Goal: Task Accomplishment & Management: Manage account settings

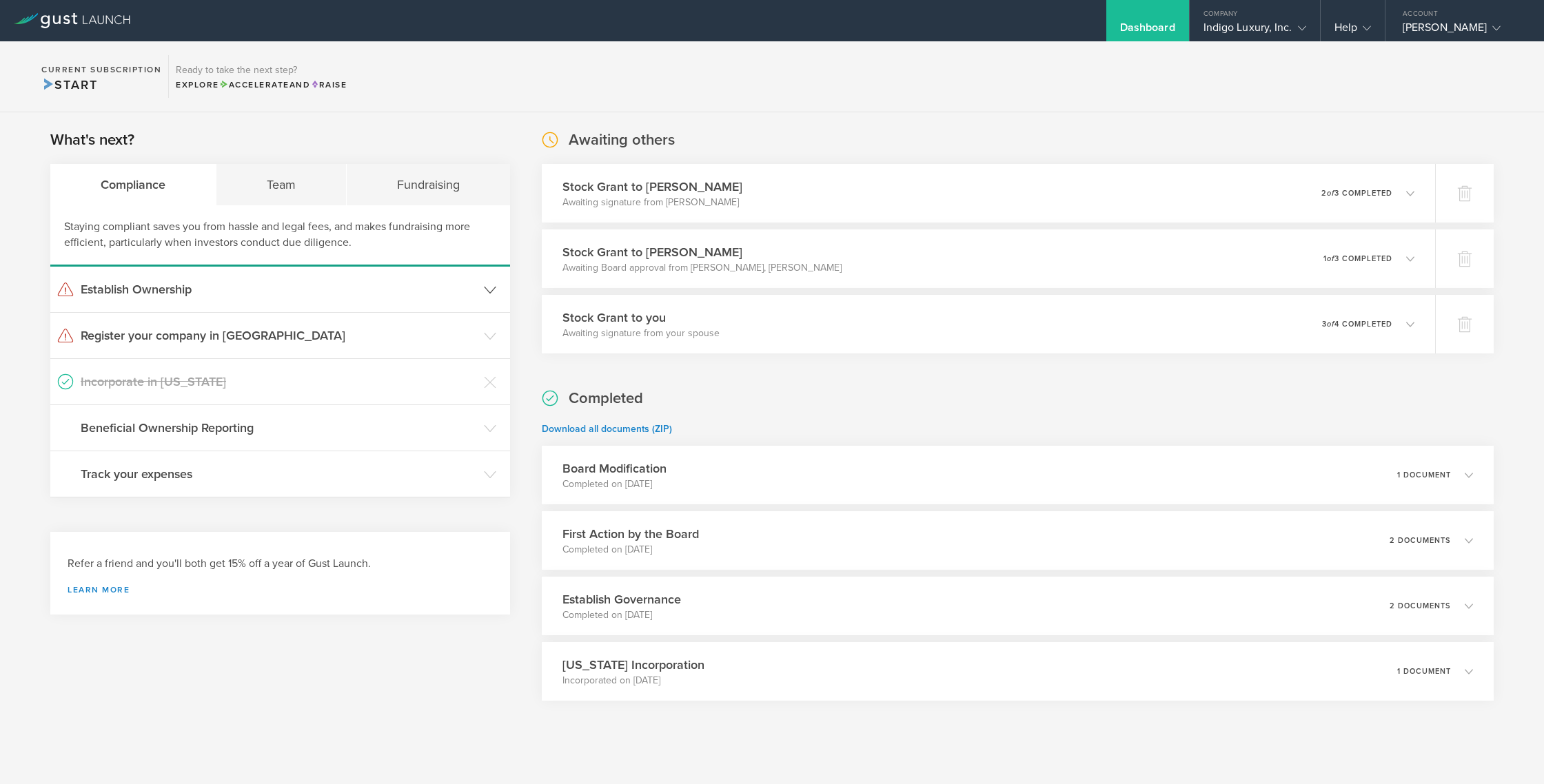
click at [195, 290] on h3 "Establish Ownership" at bounding box center [279, 290] width 396 height 18
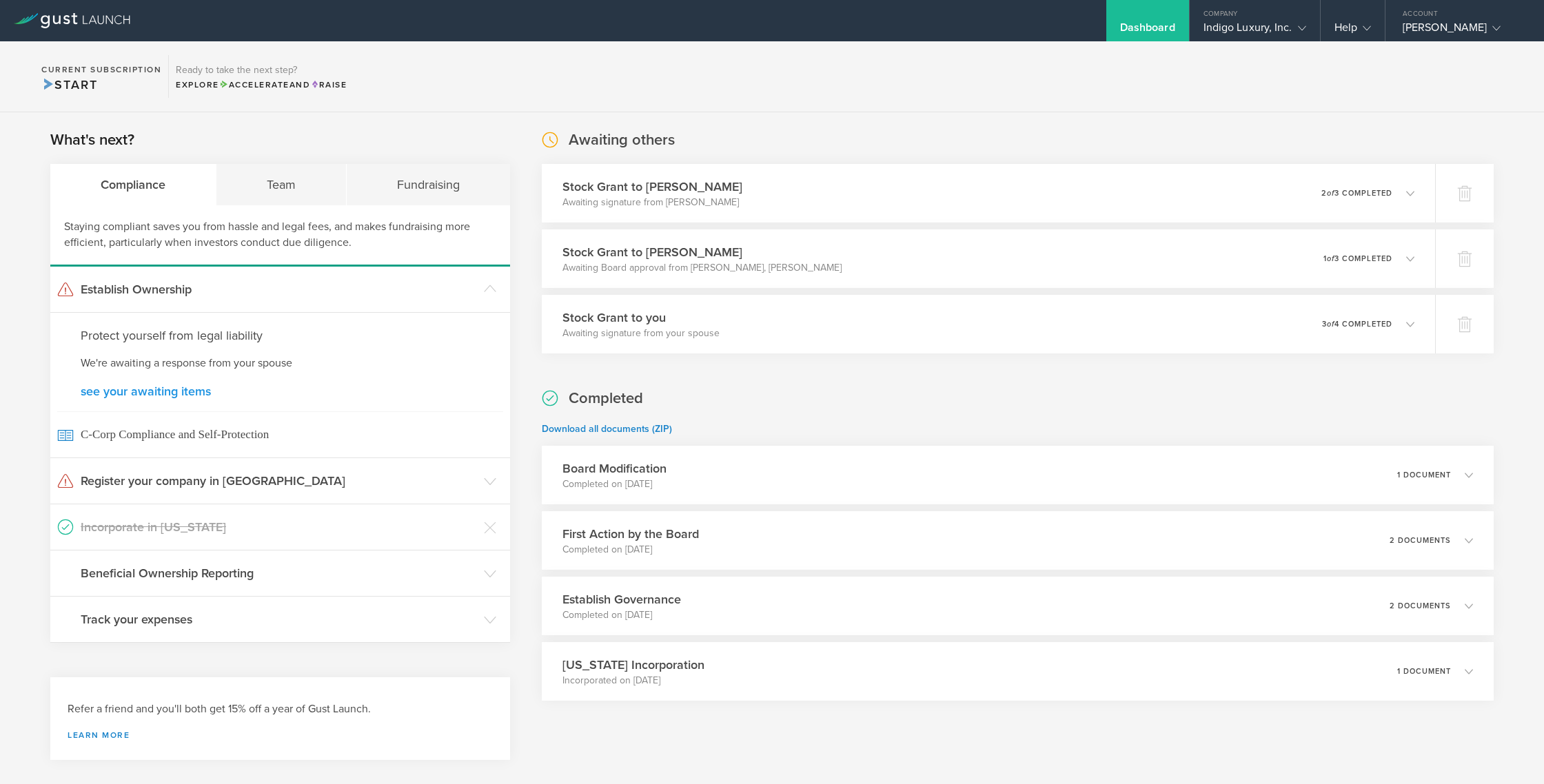
click at [191, 388] on link "see your awaiting items" at bounding box center [280, 392] width 399 height 13
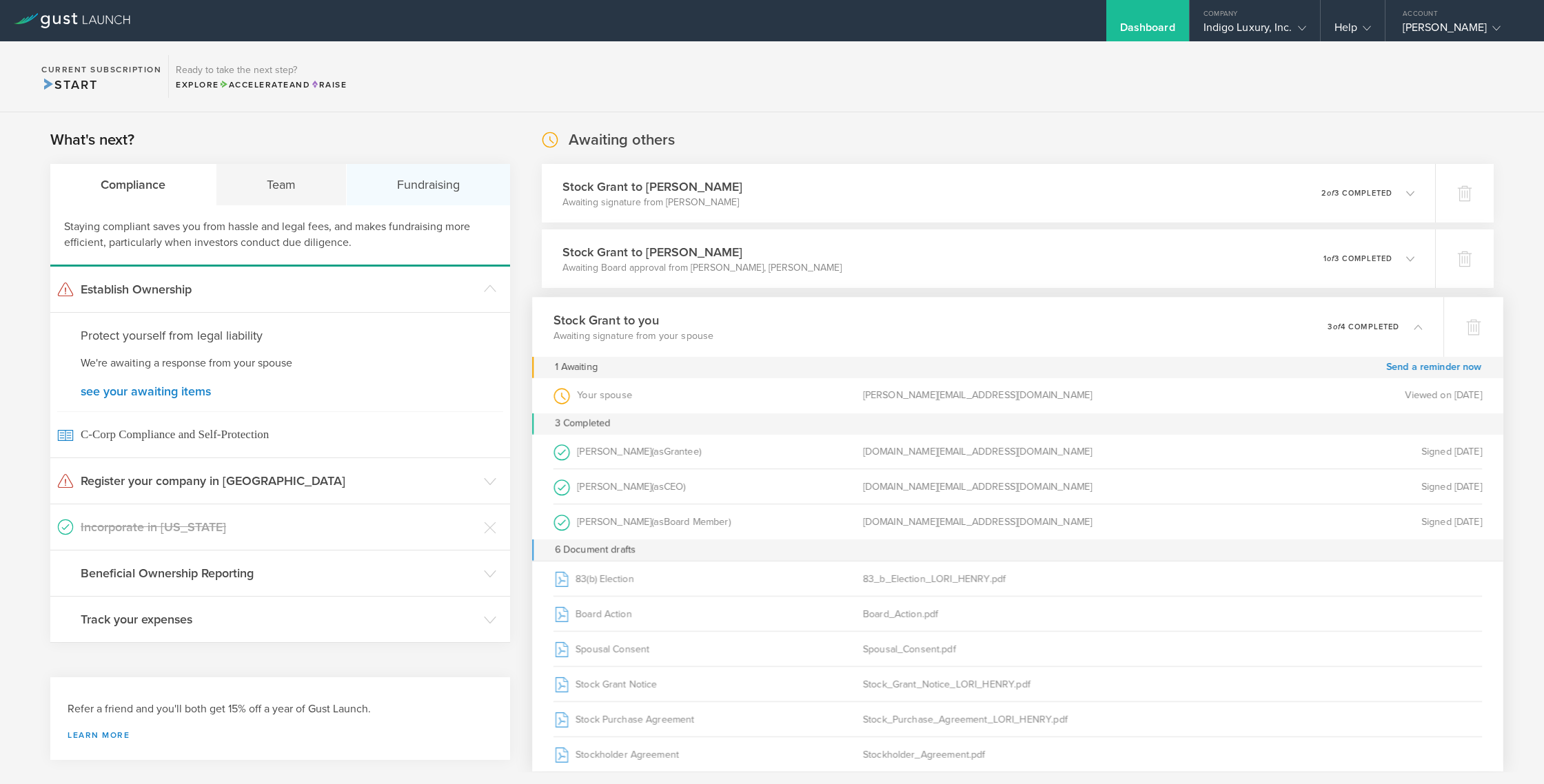
click at [412, 188] on div "Fundraising" at bounding box center [428, 184] width 163 height 41
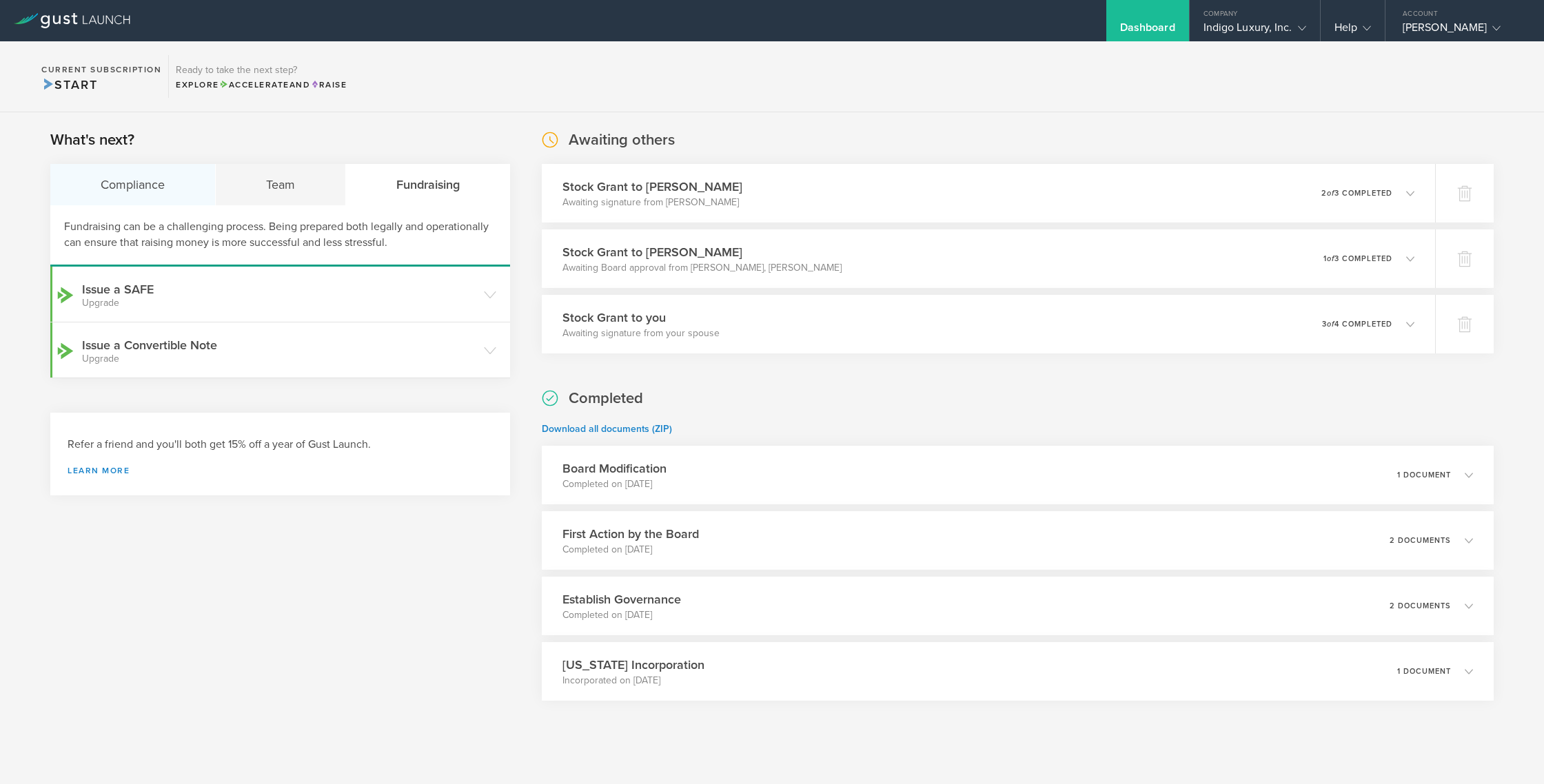
click at [124, 178] on div "Compliance" at bounding box center [133, 184] width 165 height 41
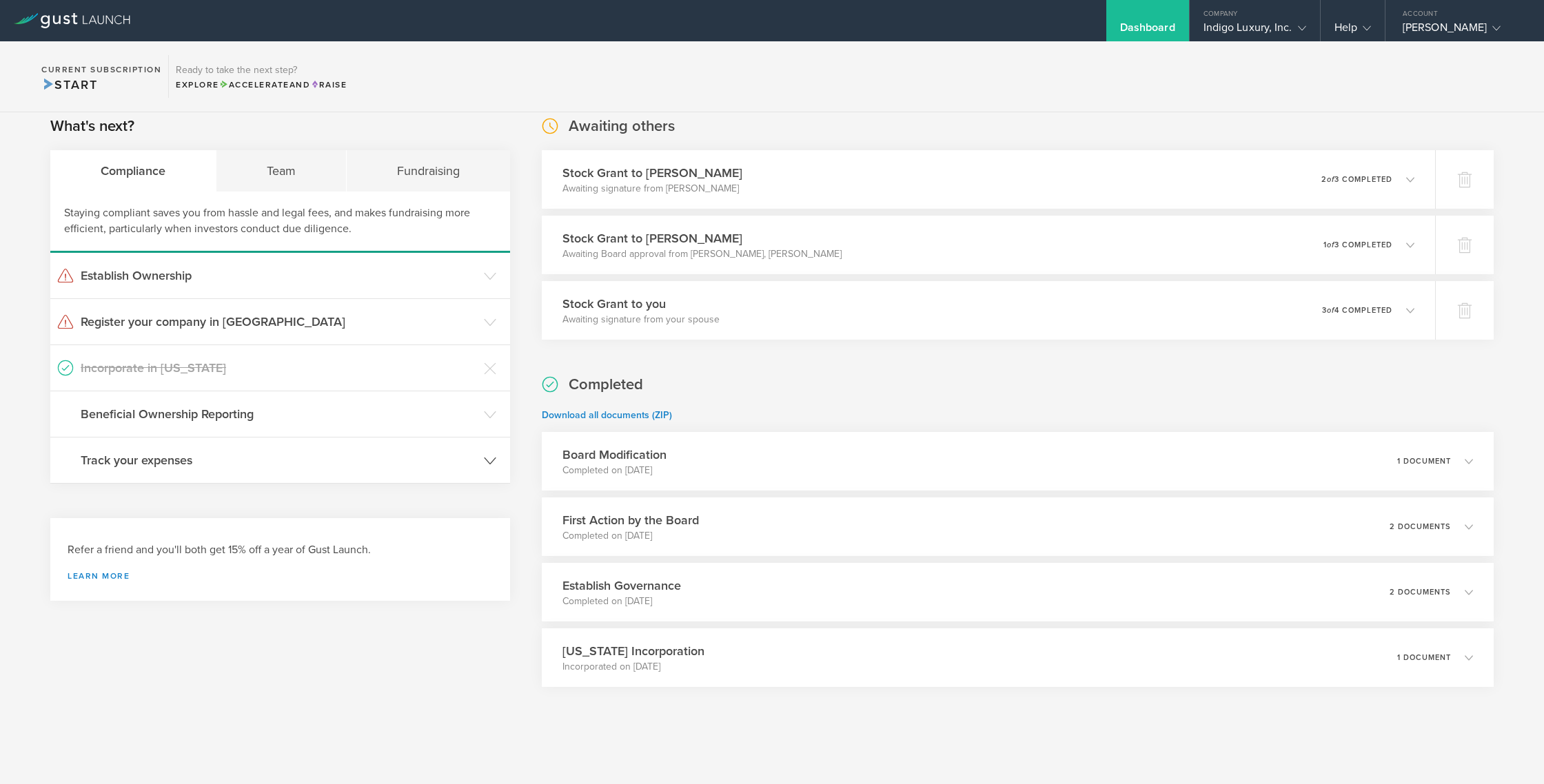
scroll to position [14, 0]
click at [202, 275] on h3 "Establish Ownership" at bounding box center [279, 275] width 396 height 18
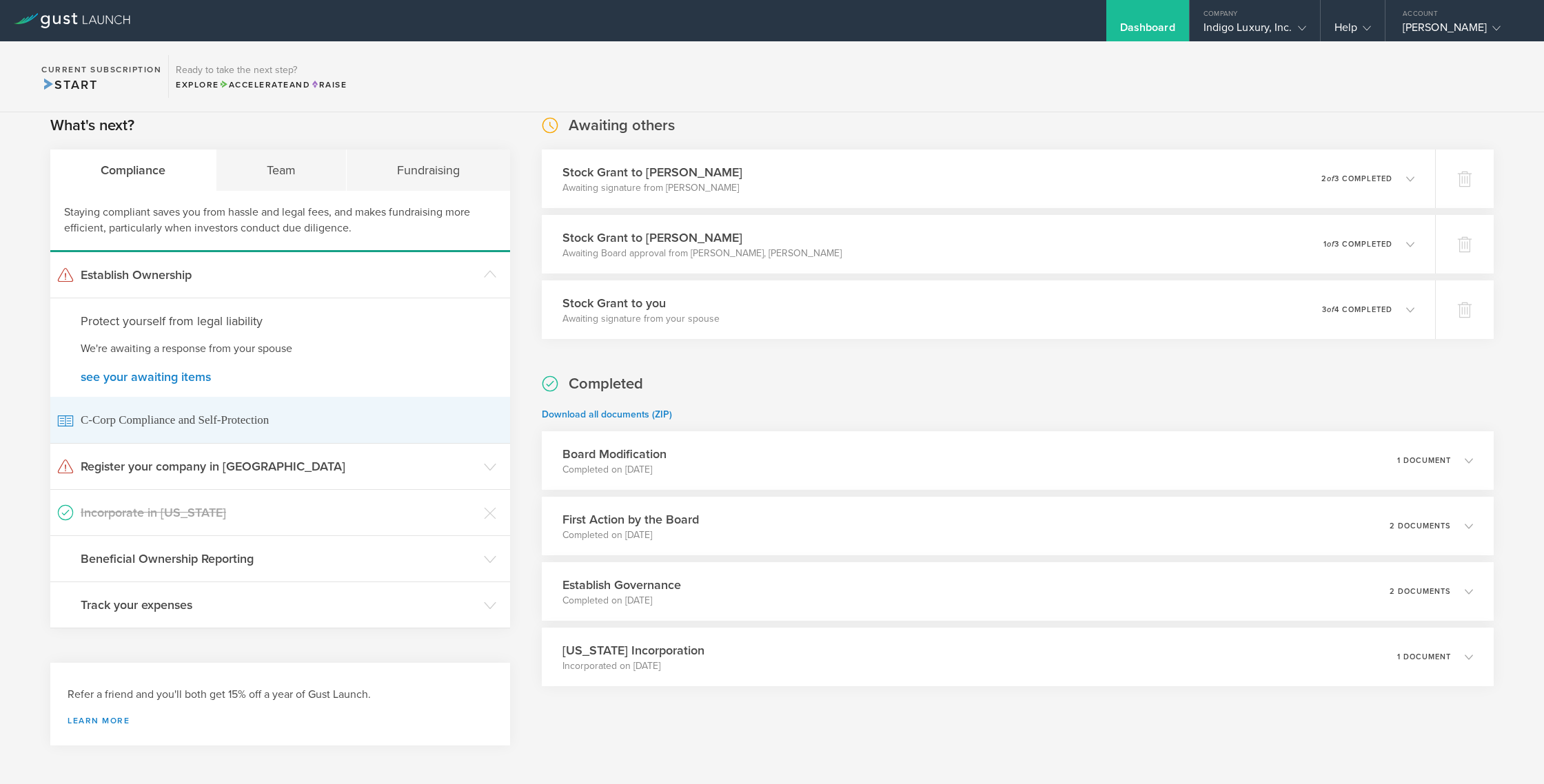
click at [228, 424] on span "C-Corp Compliance and Self-Protection" at bounding box center [280, 420] width 446 height 46
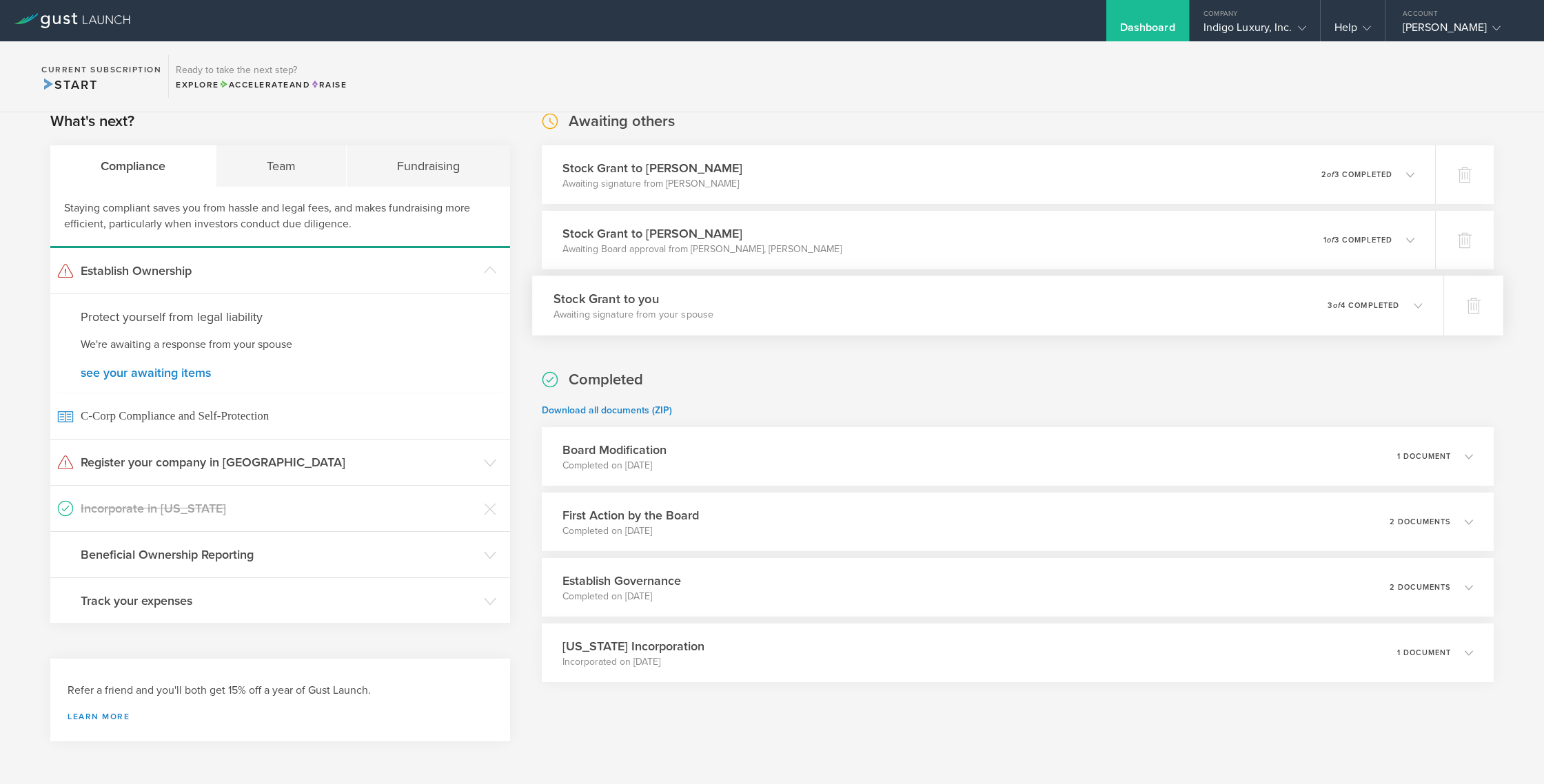
scroll to position [0, 0]
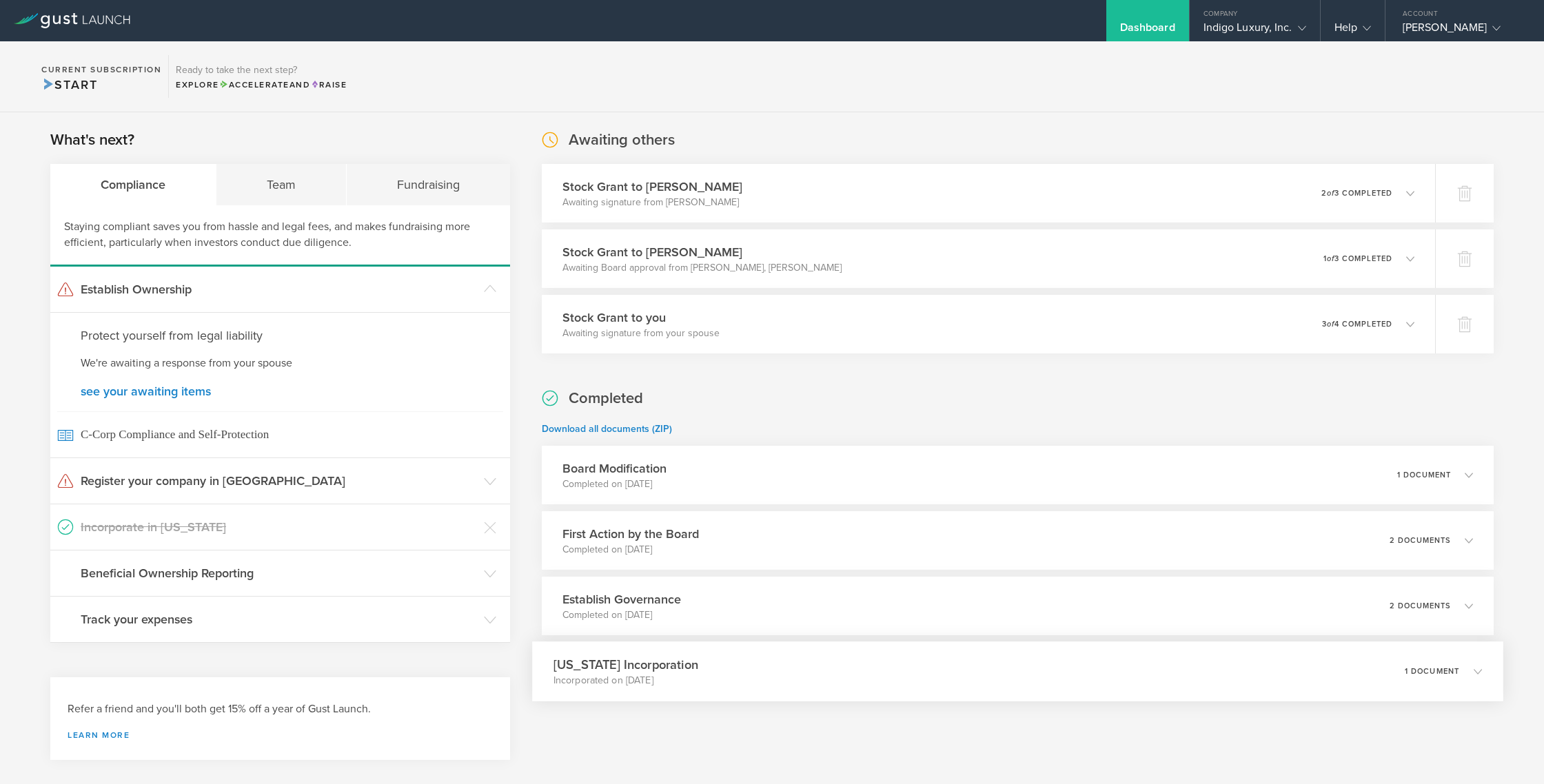
click at [633, 675] on p "Incorporated on Jun 26, 2025" at bounding box center [626, 680] width 145 height 13
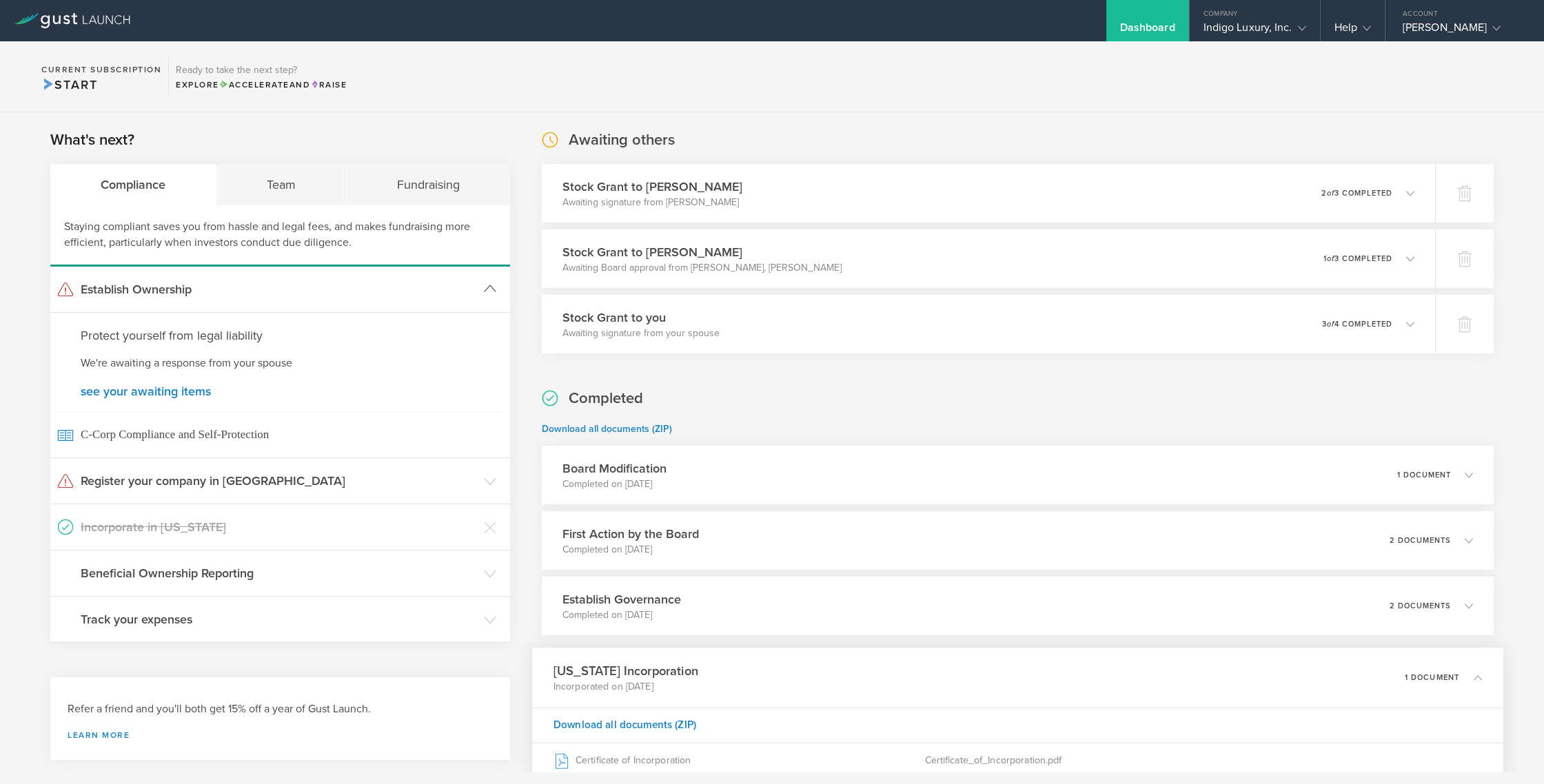
click at [292, 292] on h3 "Establish Ownership" at bounding box center [279, 290] width 396 height 18
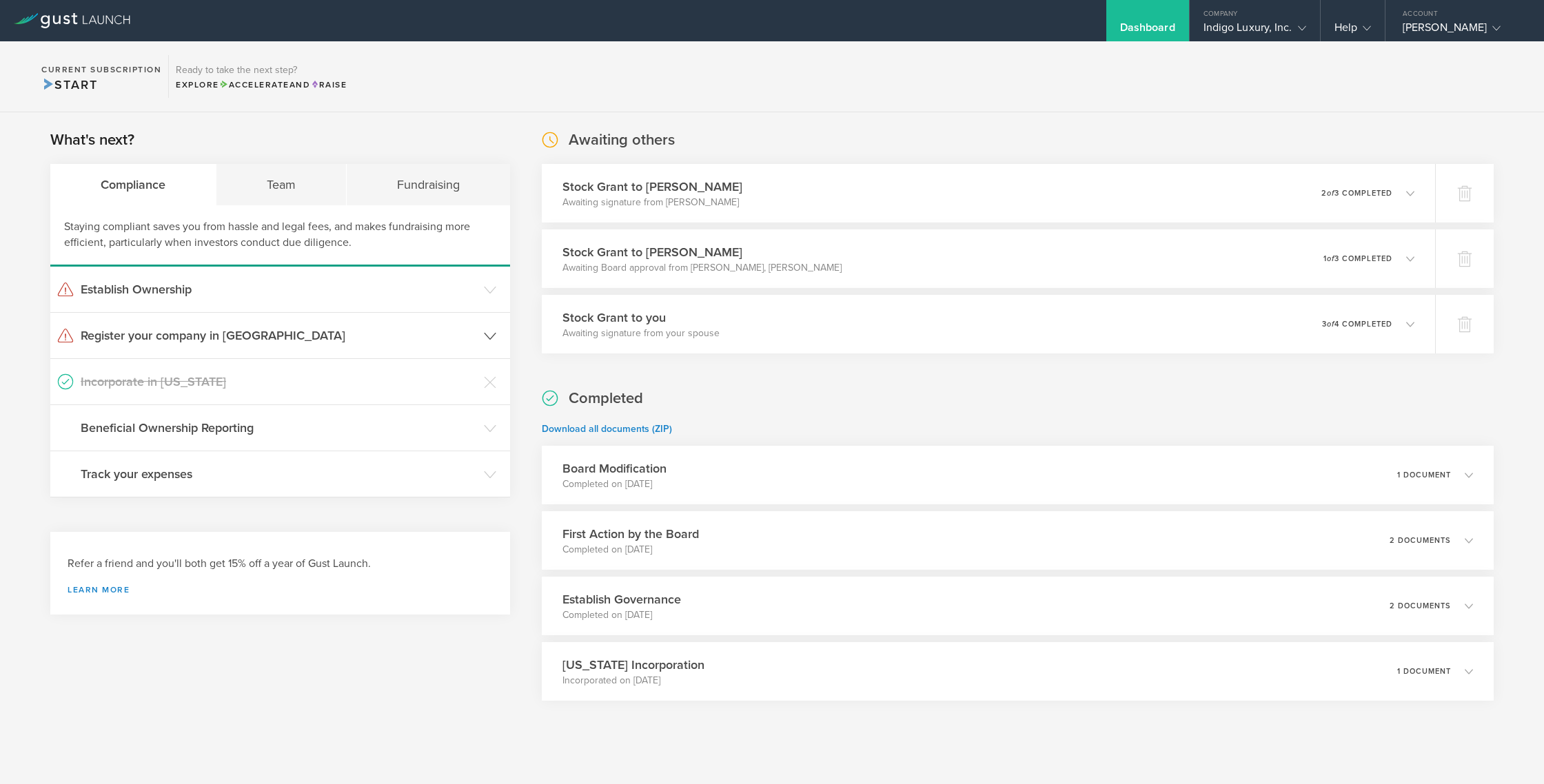
click at [245, 331] on h3 "Register your company in FL" at bounding box center [279, 335] width 396 height 18
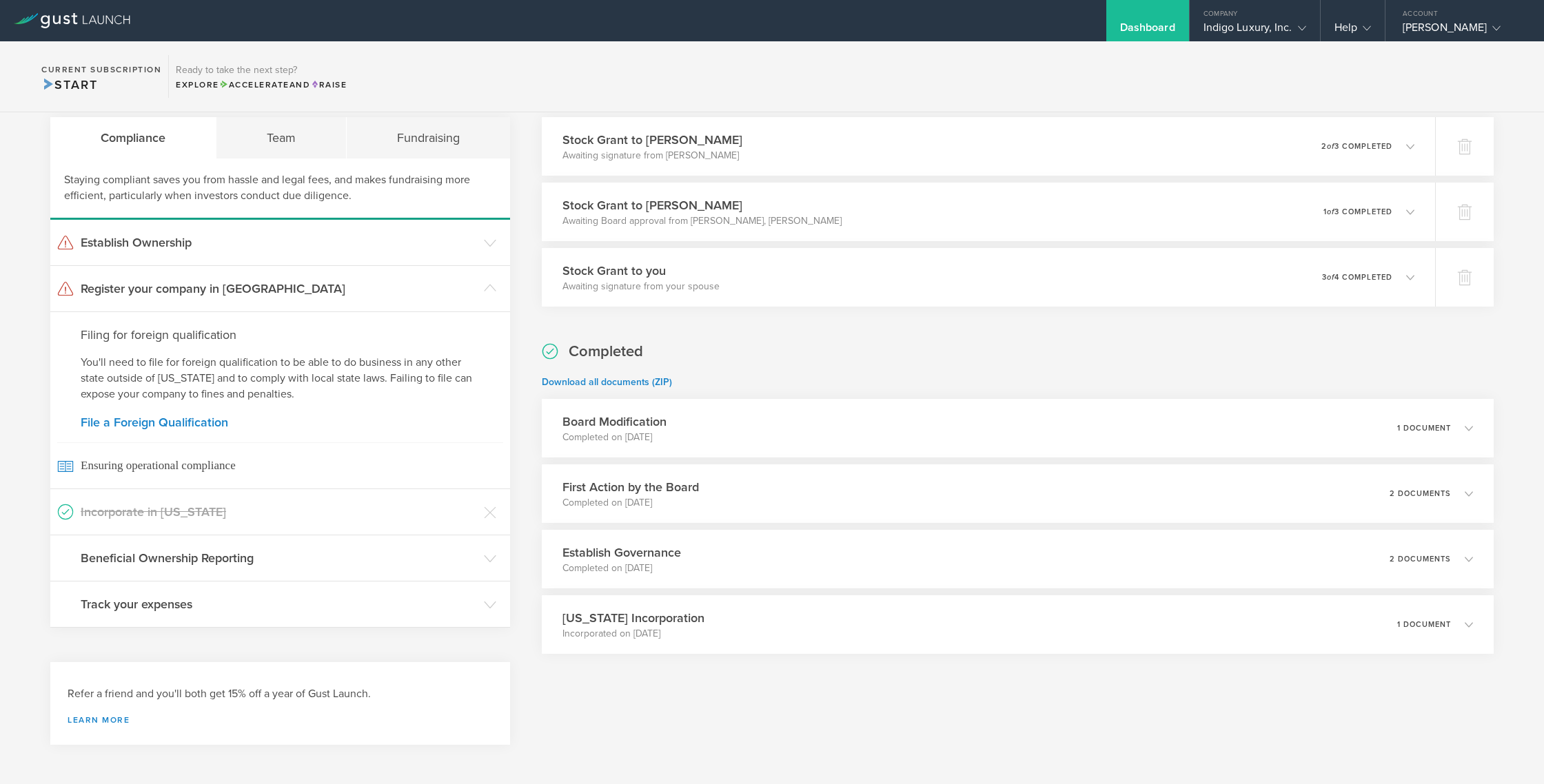
scroll to position [51, 0]
click at [212, 559] on h3 "Beneficial Ownership Reporting" at bounding box center [279, 555] width 396 height 18
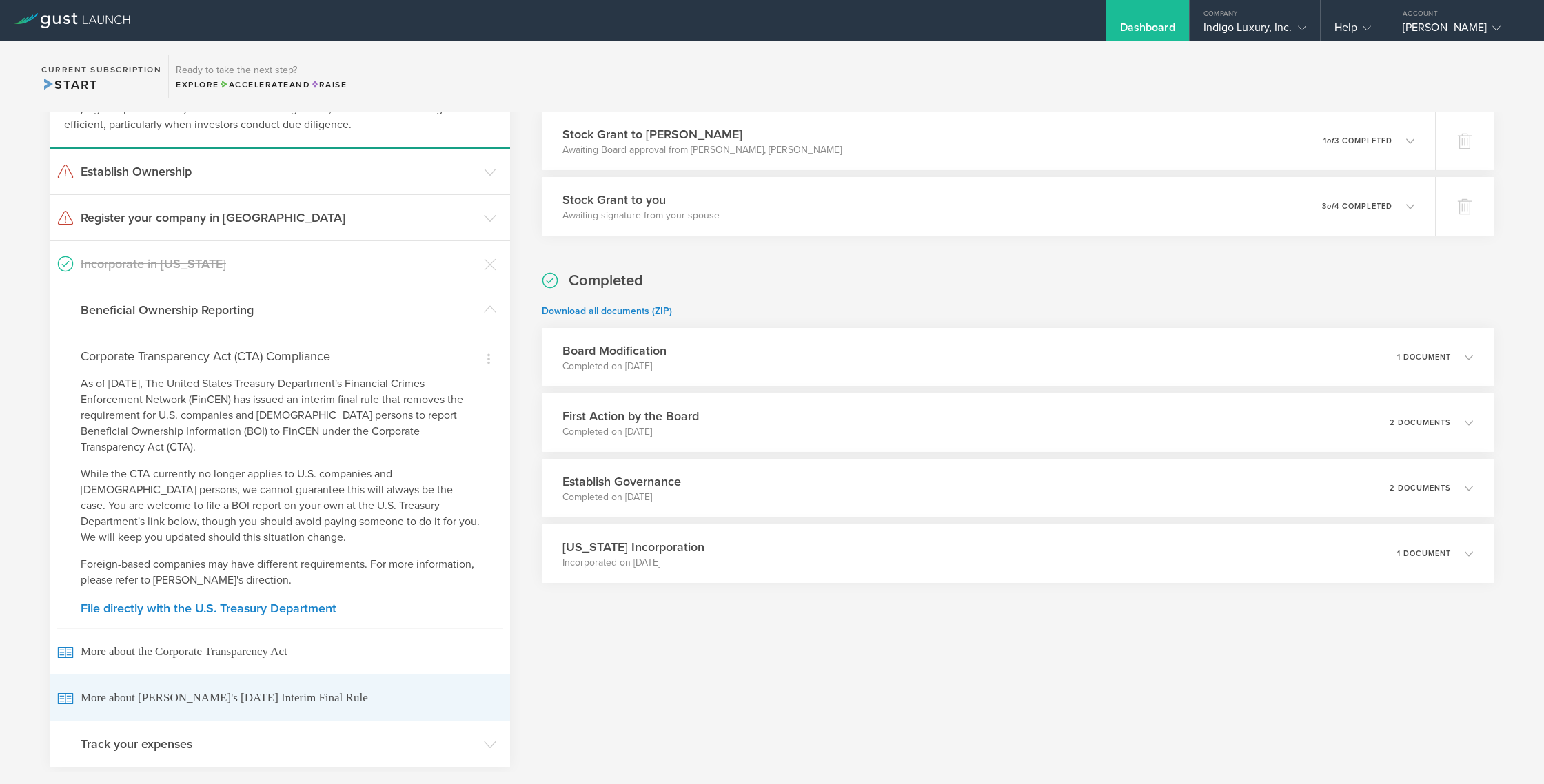
scroll to position [0, 0]
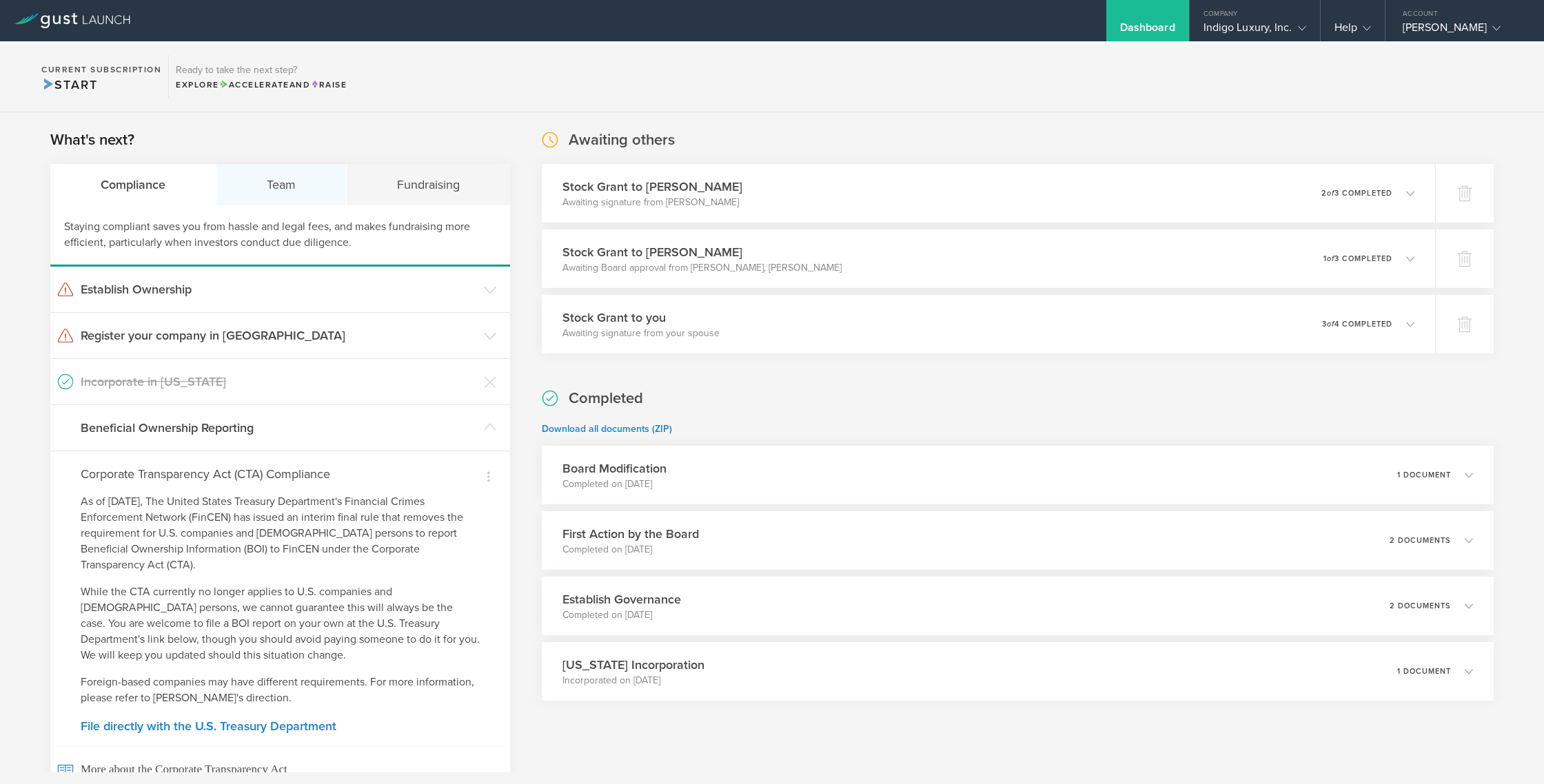
click at [317, 186] on div "Team" at bounding box center [282, 184] width 131 height 41
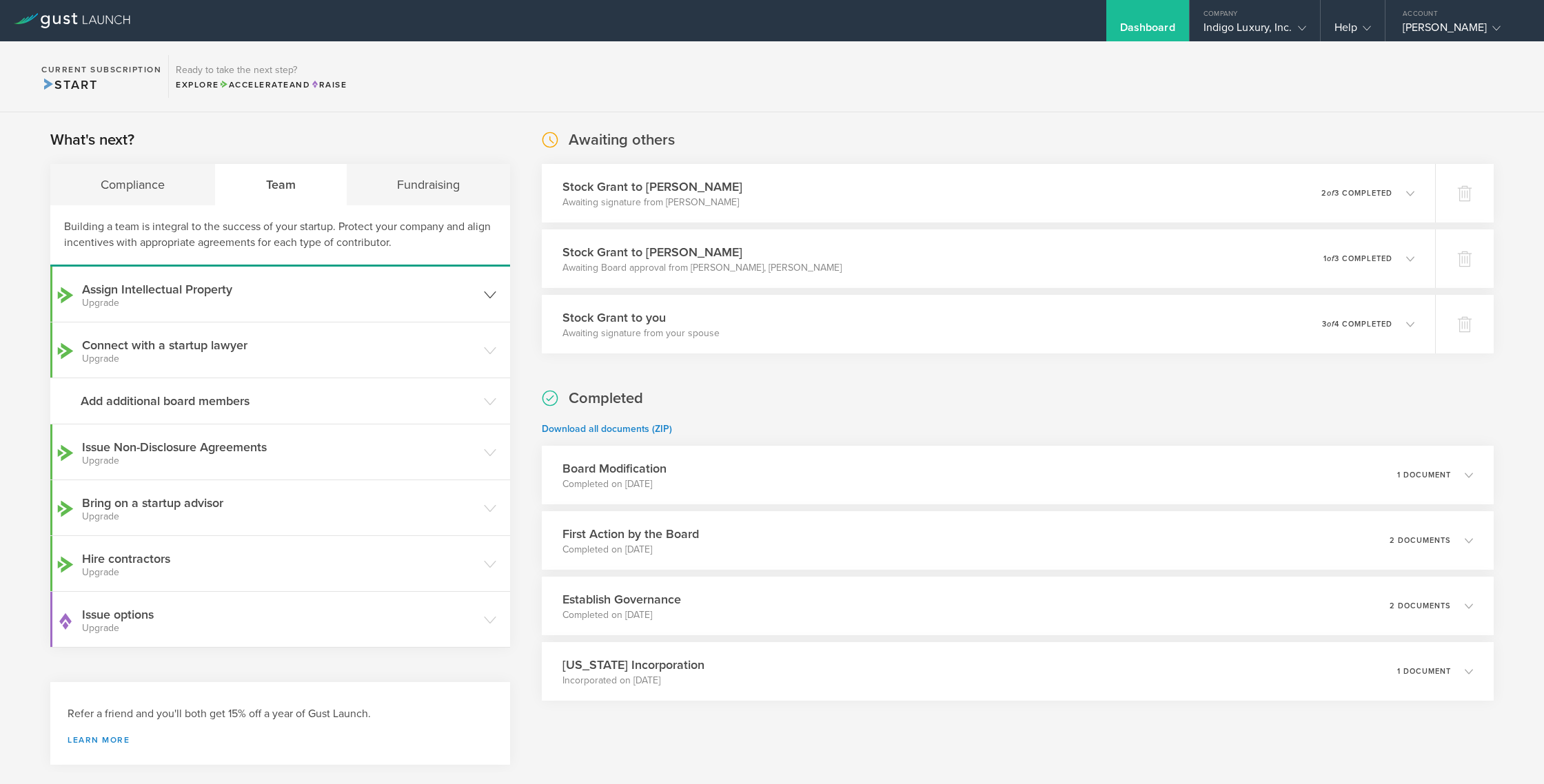
click at [222, 298] on small "Upgrade" at bounding box center [279, 303] width 395 height 9
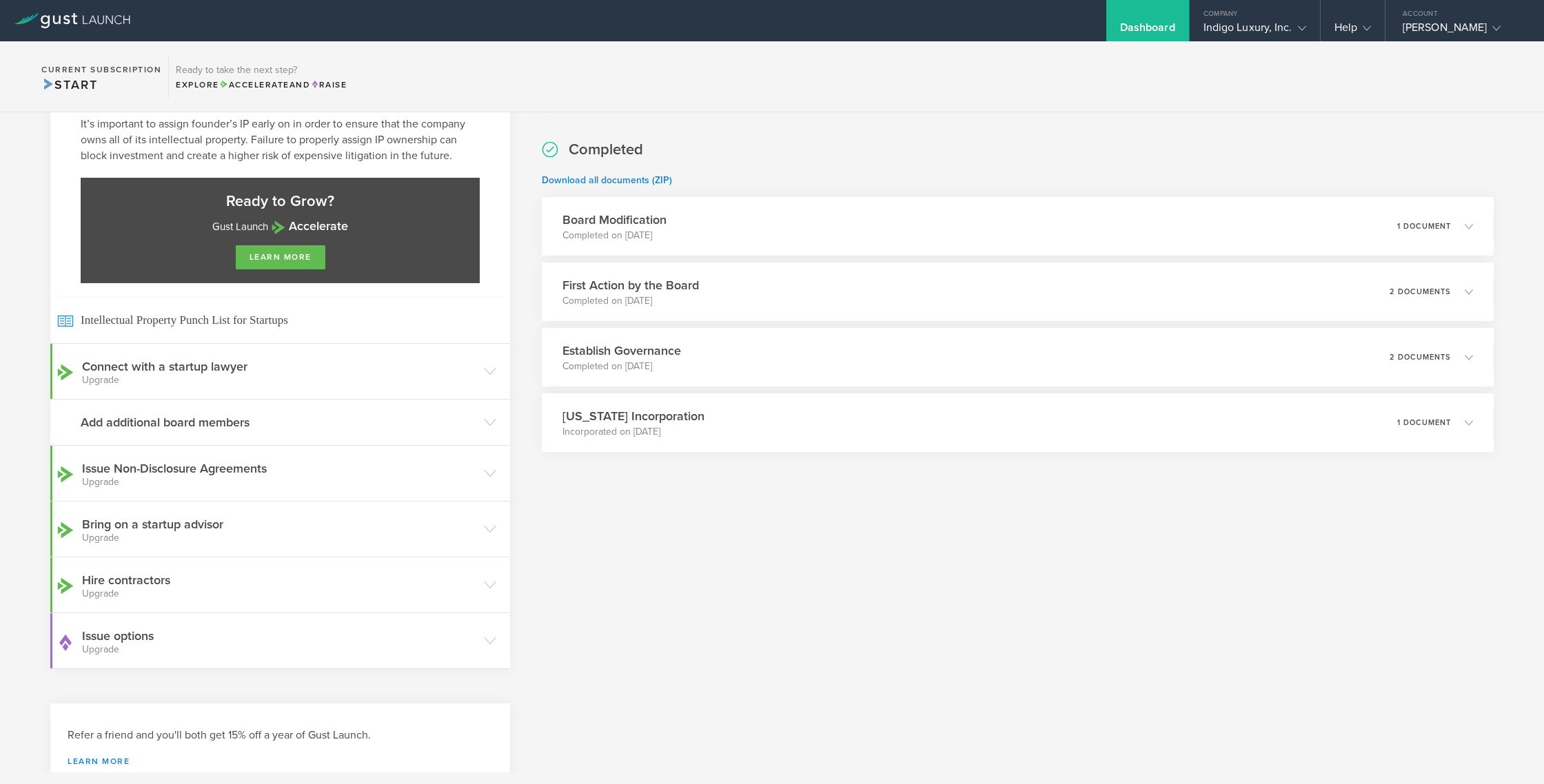
scroll to position [294, 0]
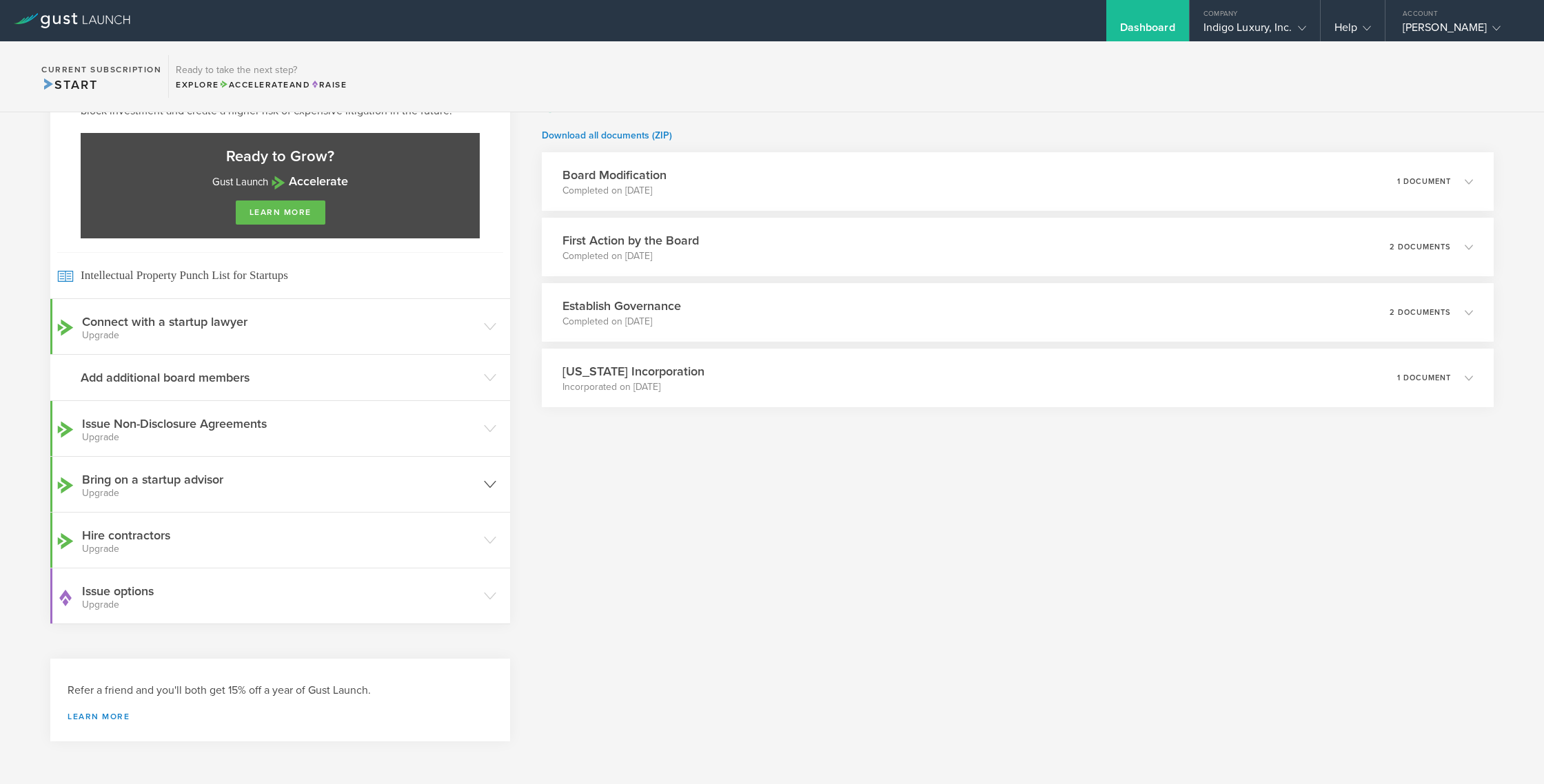
click at [192, 483] on h3 "Bring on a startup advisor Upgrade" at bounding box center [279, 484] width 395 height 28
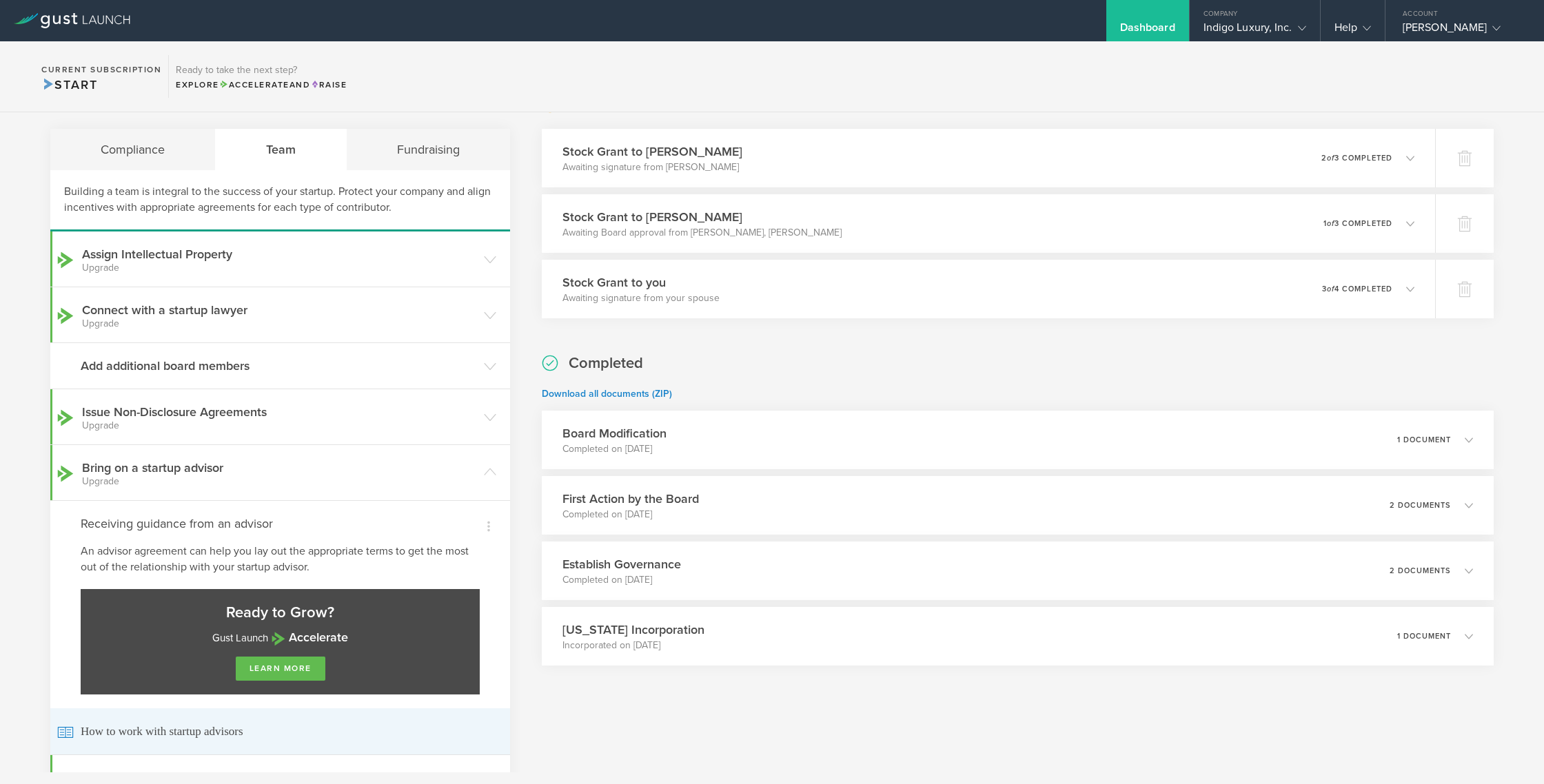
scroll to position [0, 0]
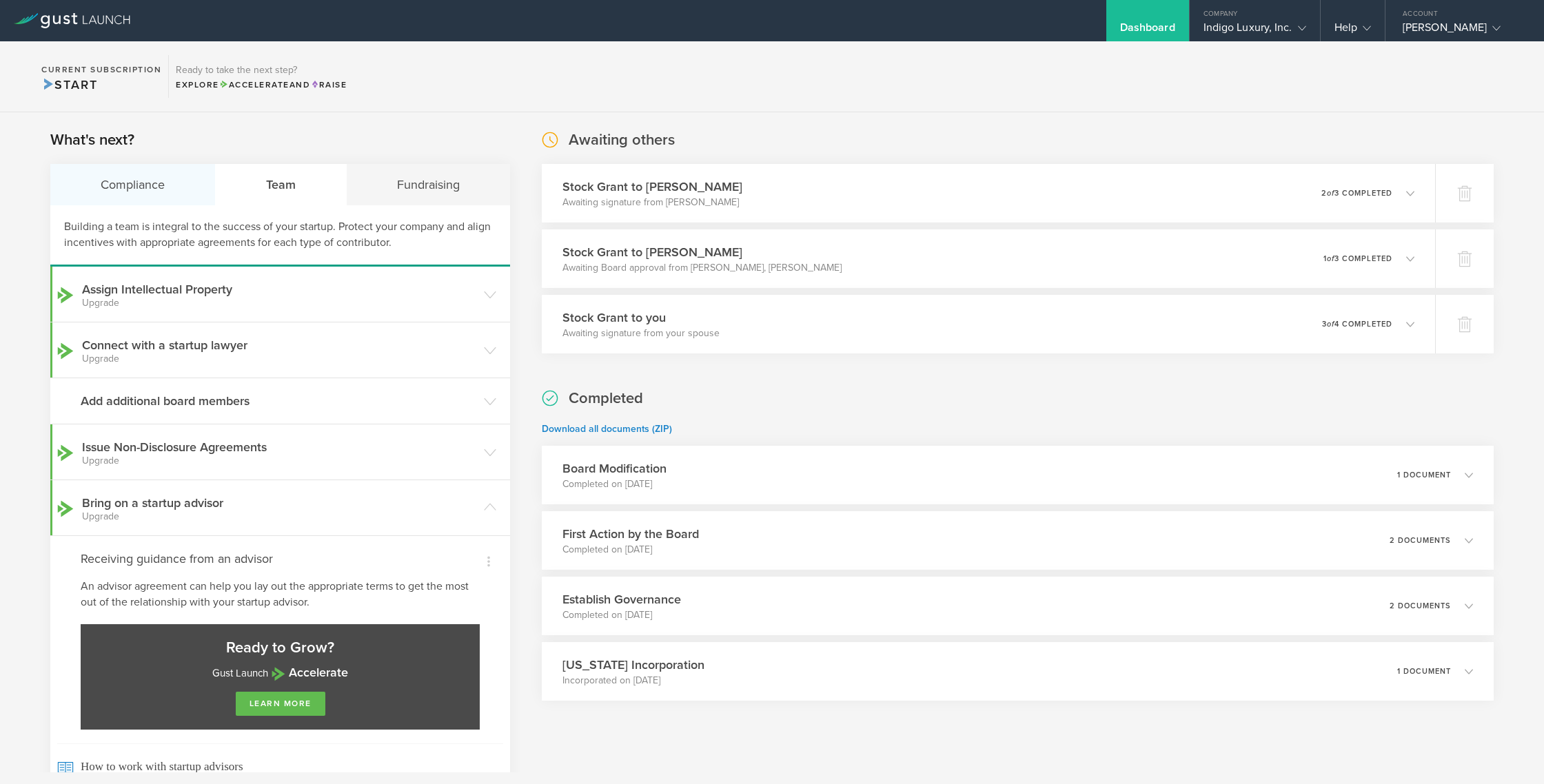
click at [158, 190] on div "Compliance" at bounding box center [133, 184] width 165 height 41
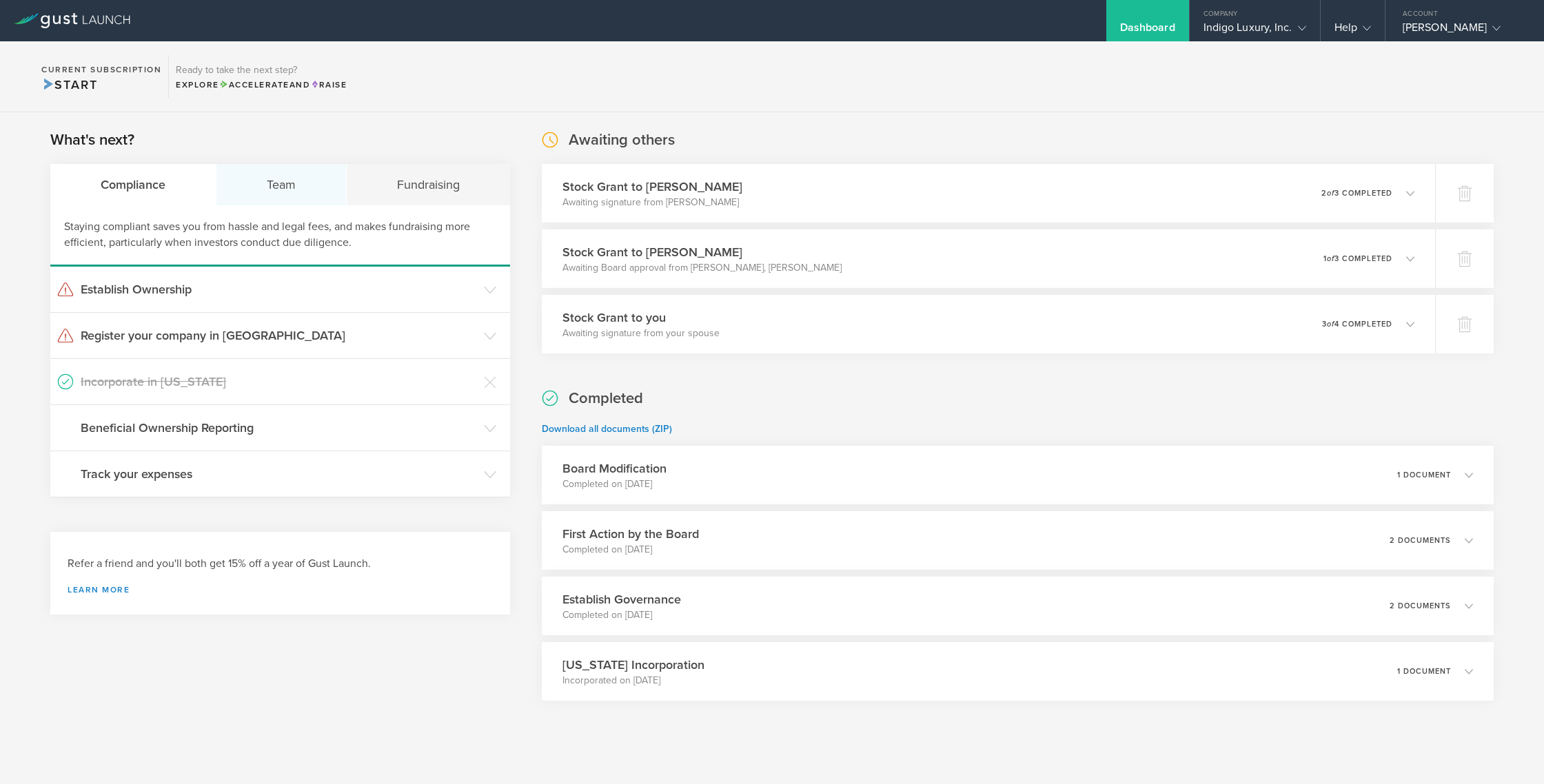
click at [265, 191] on div "Team" at bounding box center [282, 184] width 131 height 41
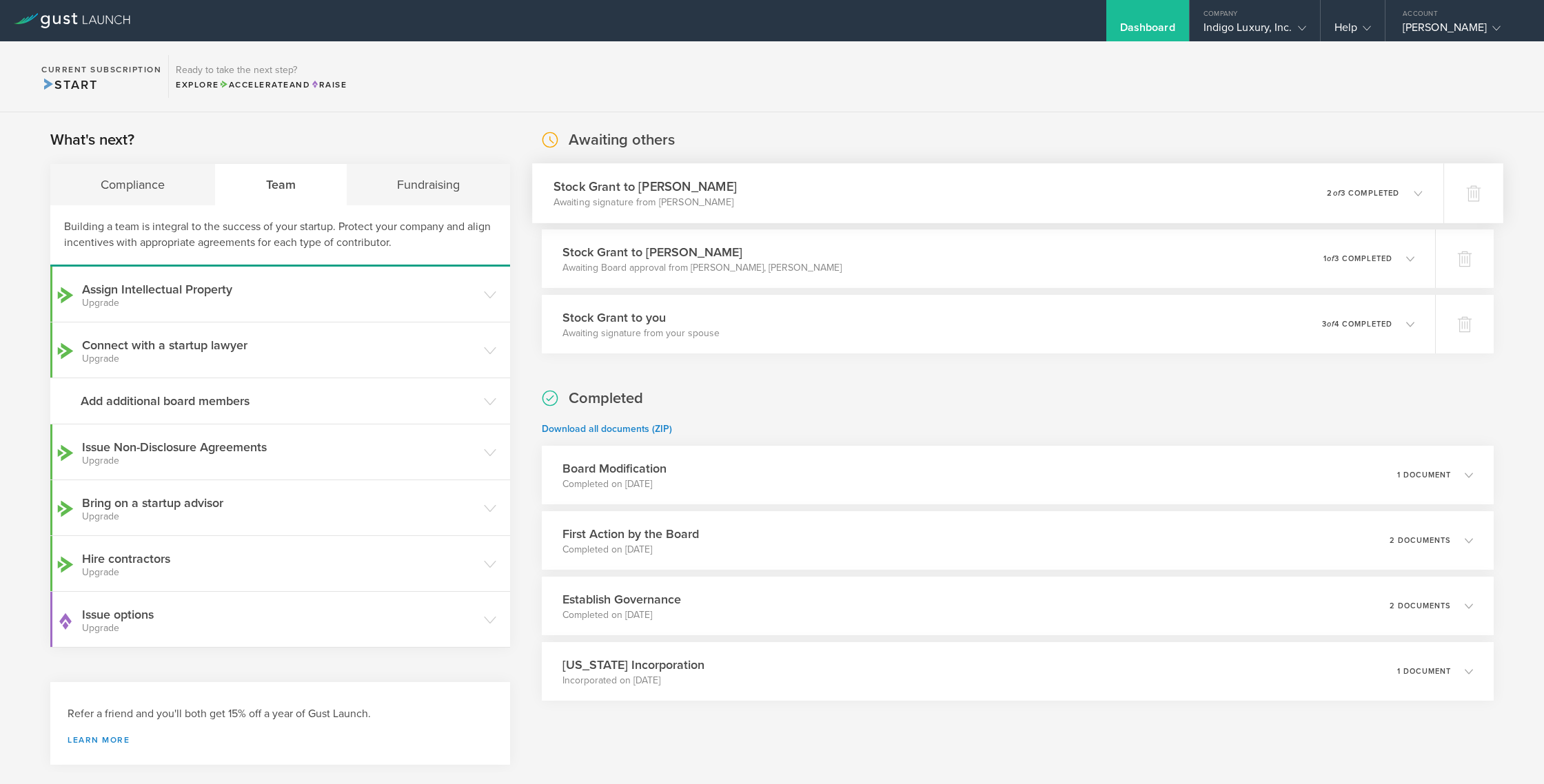
click at [663, 199] on p "Awaiting signature from JULIA VALENTINE" at bounding box center [646, 202] width 184 height 13
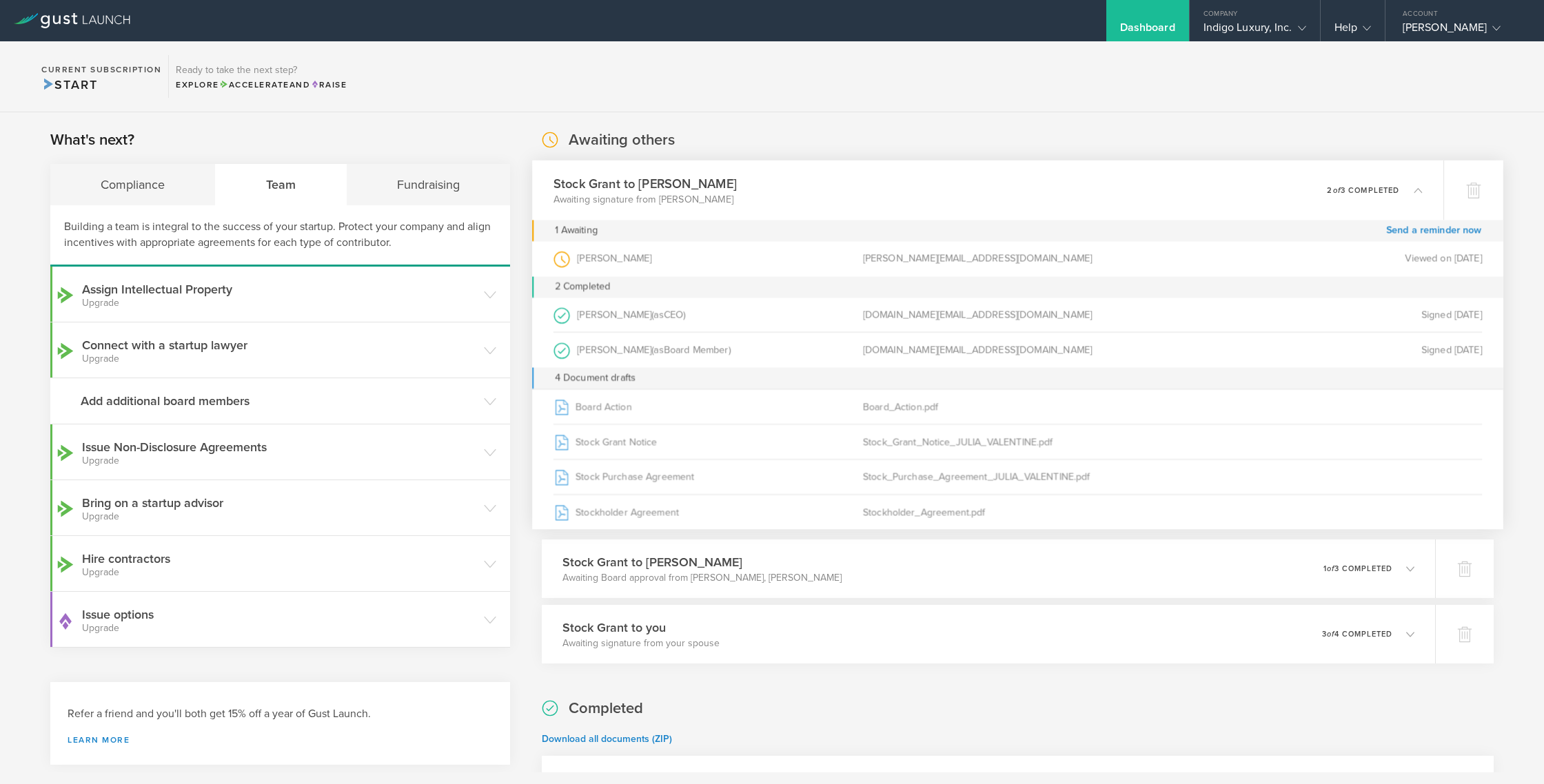
click at [62, 81] on span "Start" at bounding box center [69, 85] width 56 height 15
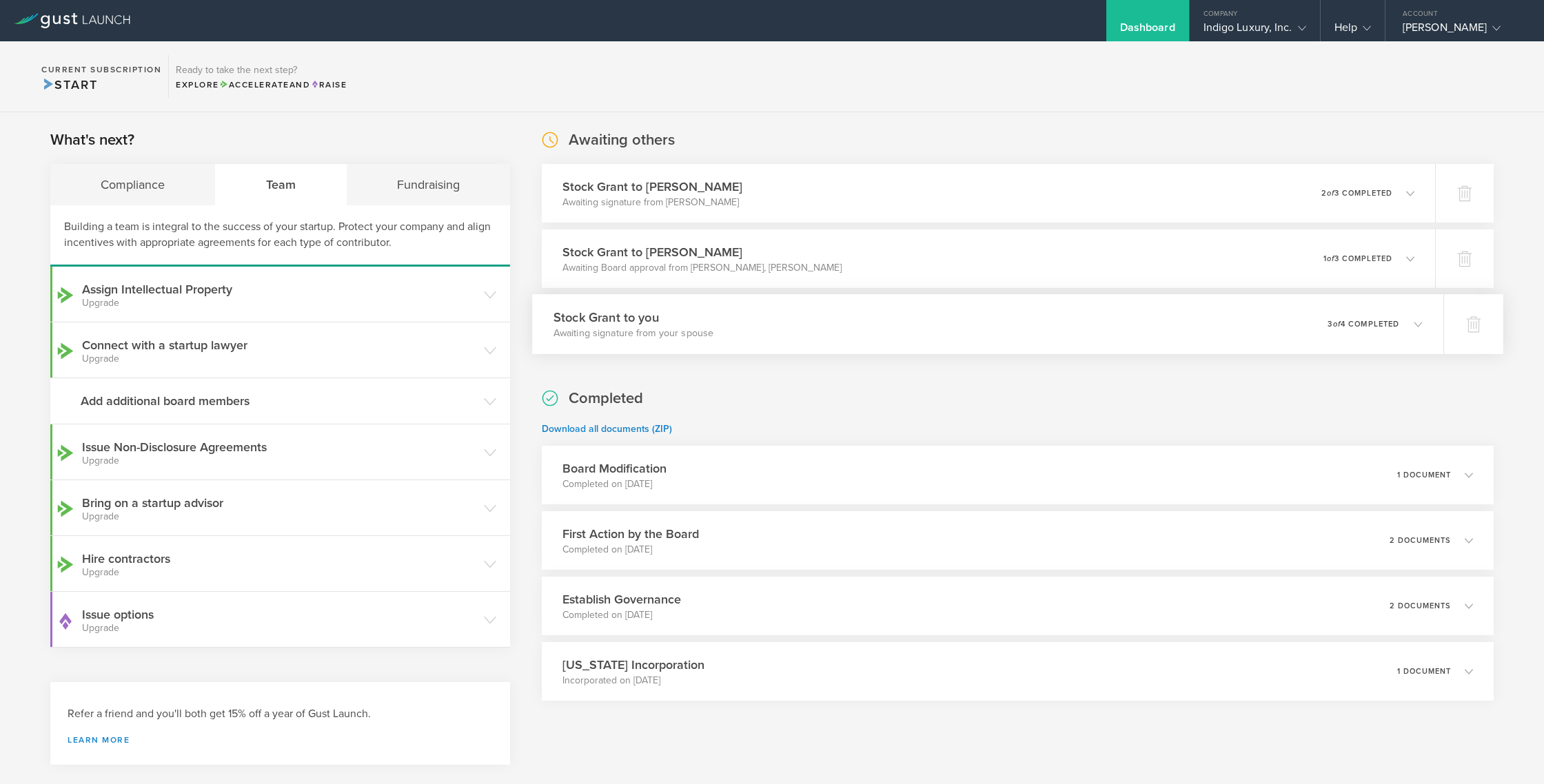
click at [665, 320] on h3 "Stock Grant to you" at bounding box center [634, 317] width 161 height 19
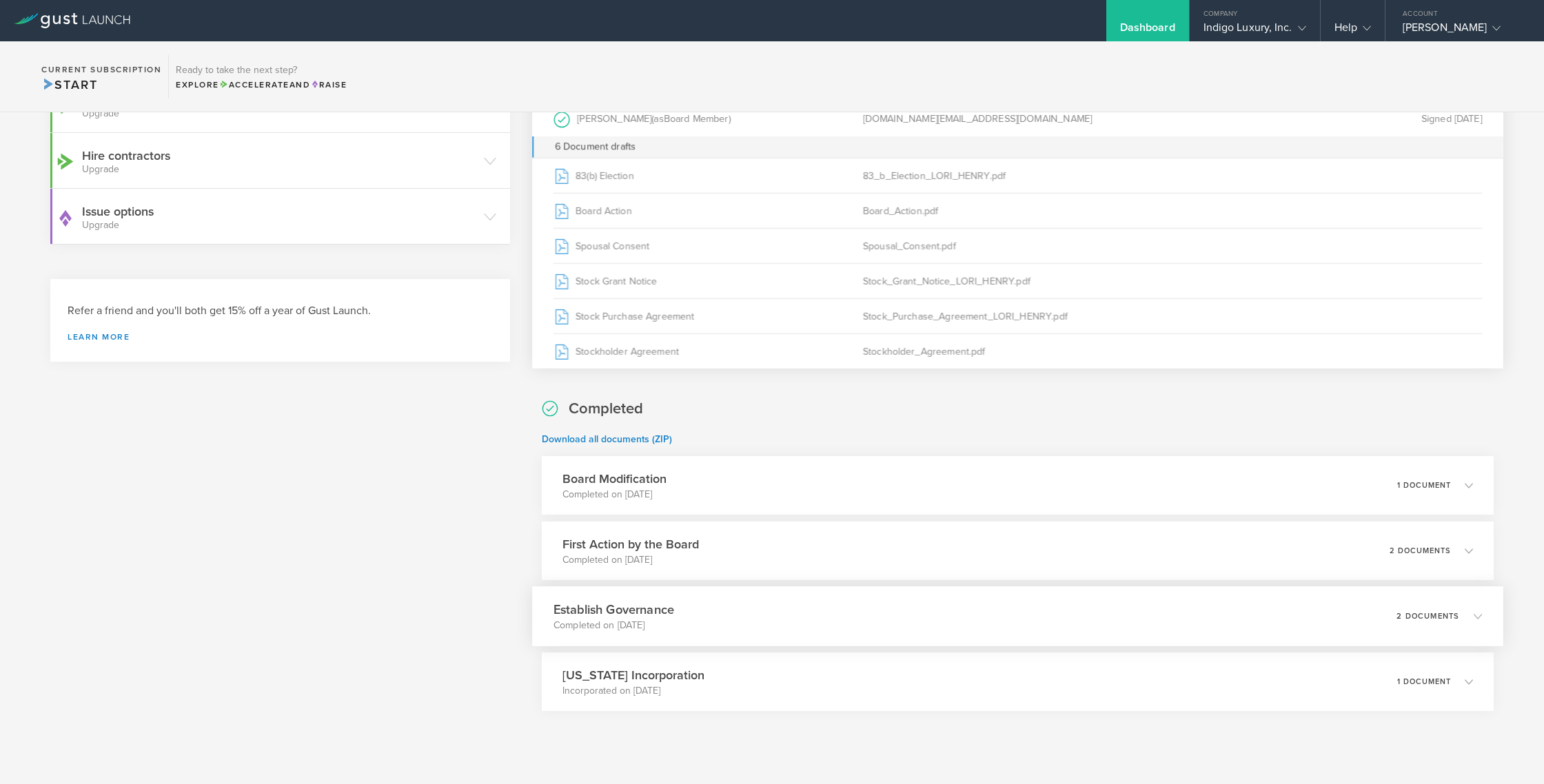
scroll to position [428, 0]
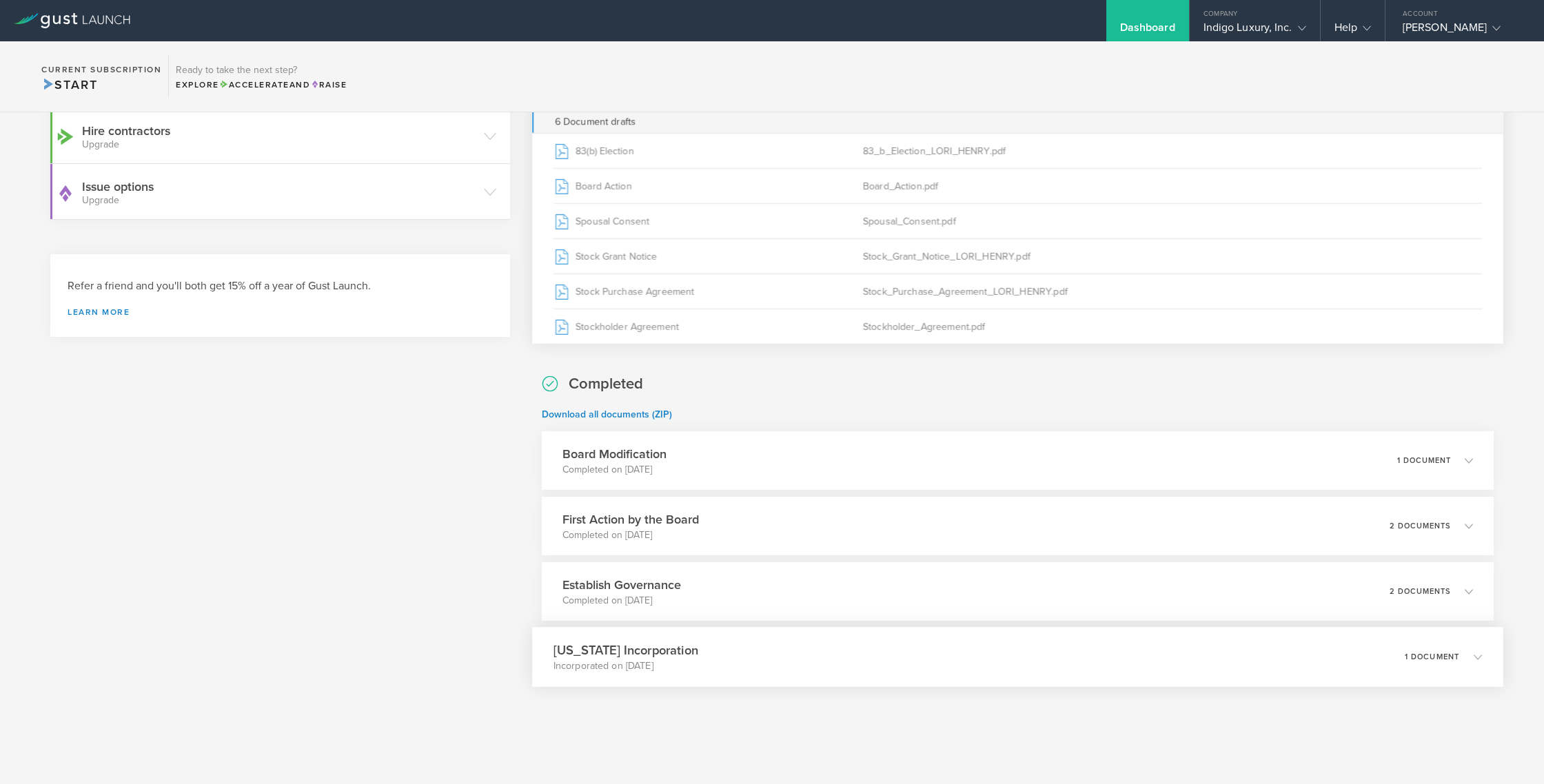
click at [696, 653] on div "Delaware Incorporation Incorporated on Jun 26, 2025 1 document" at bounding box center [1018, 657] width 971 height 60
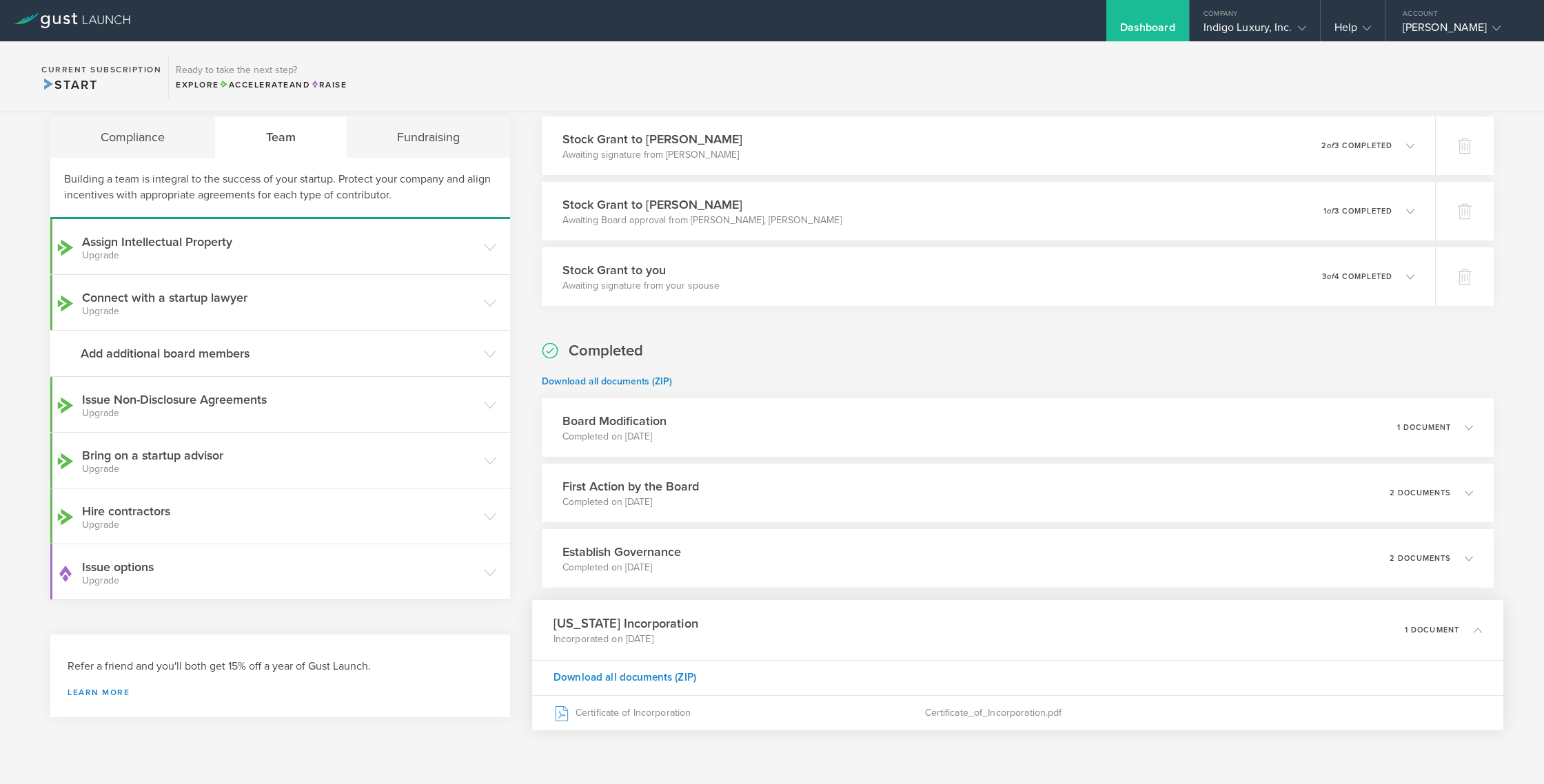
scroll to position [0, 0]
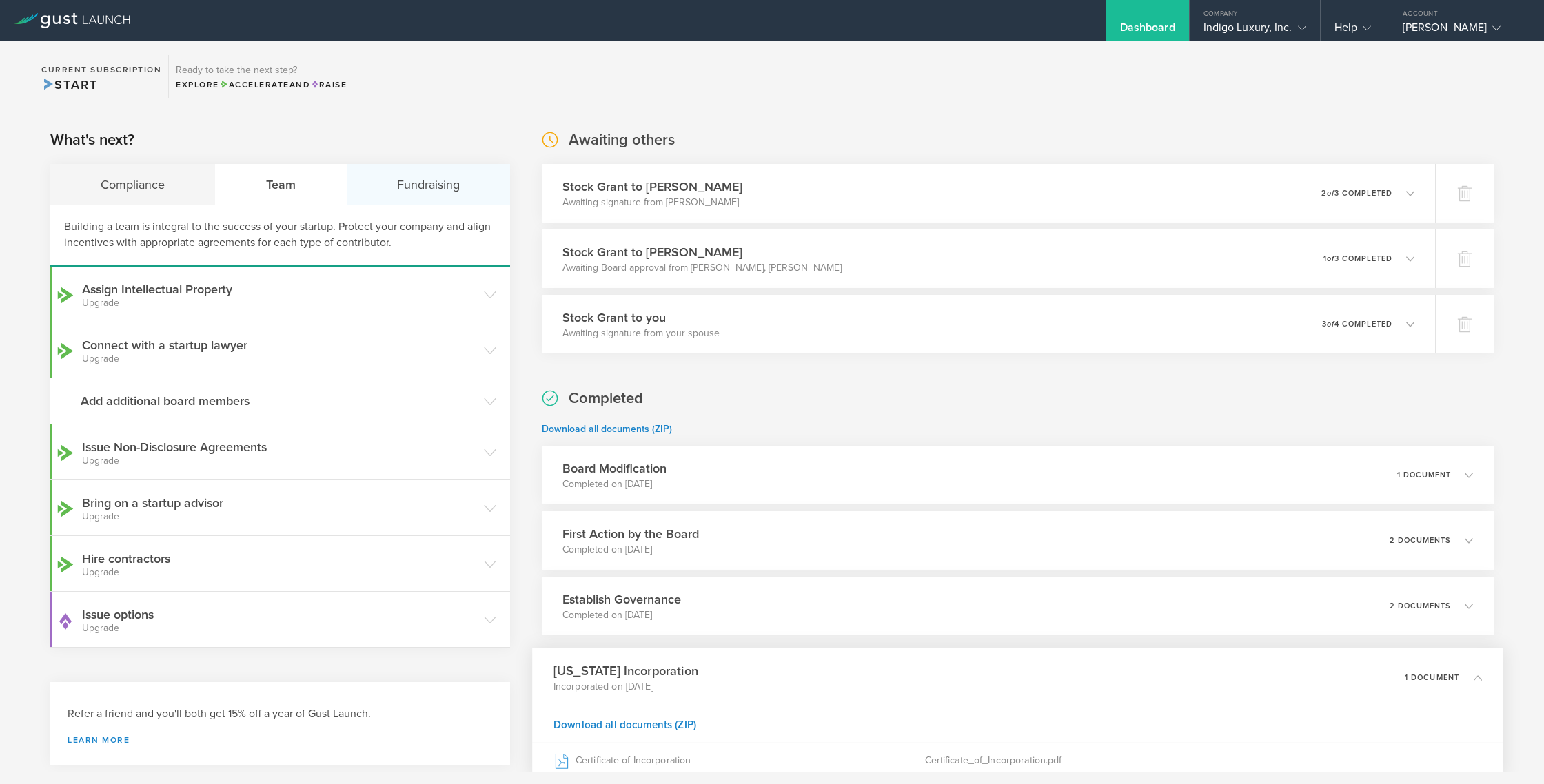
click at [403, 176] on div "Fundraising" at bounding box center [428, 184] width 163 height 41
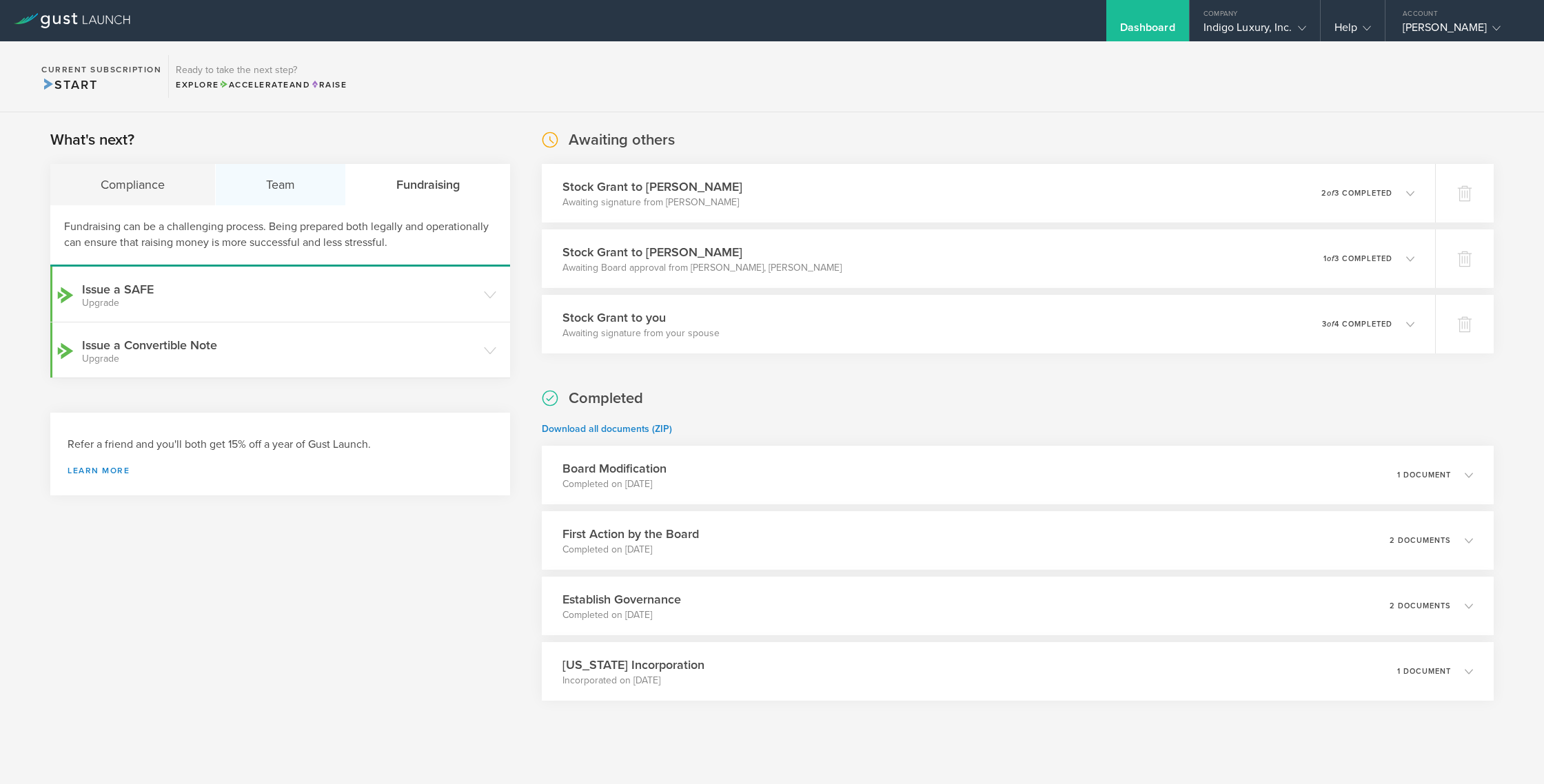
click at [245, 184] on div "Team" at bounding box center [281, 184] width 131 height 41
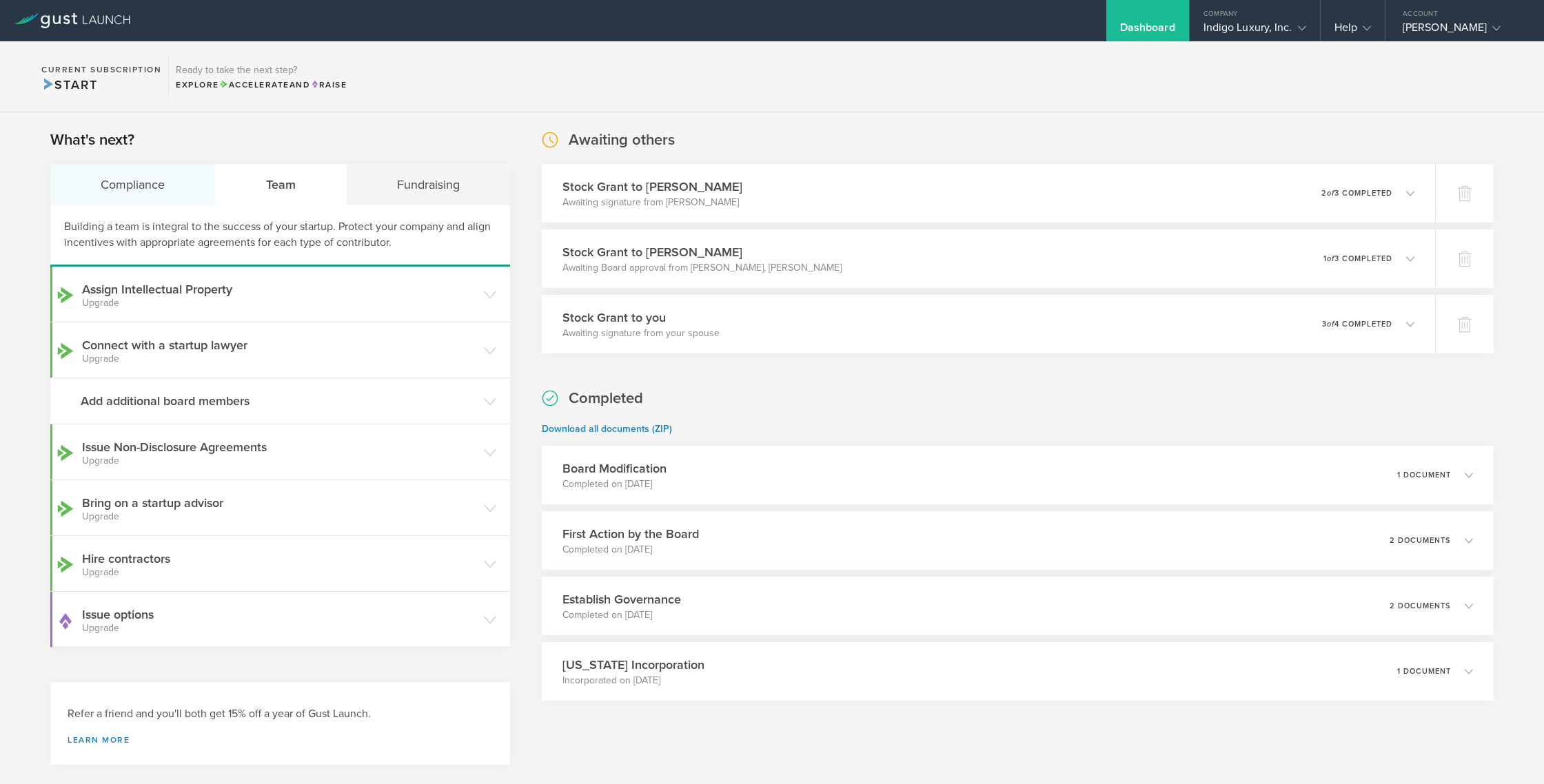
click at [160, 187] on div "Compliance" at bounding box center [133, 184] width 165 height 41
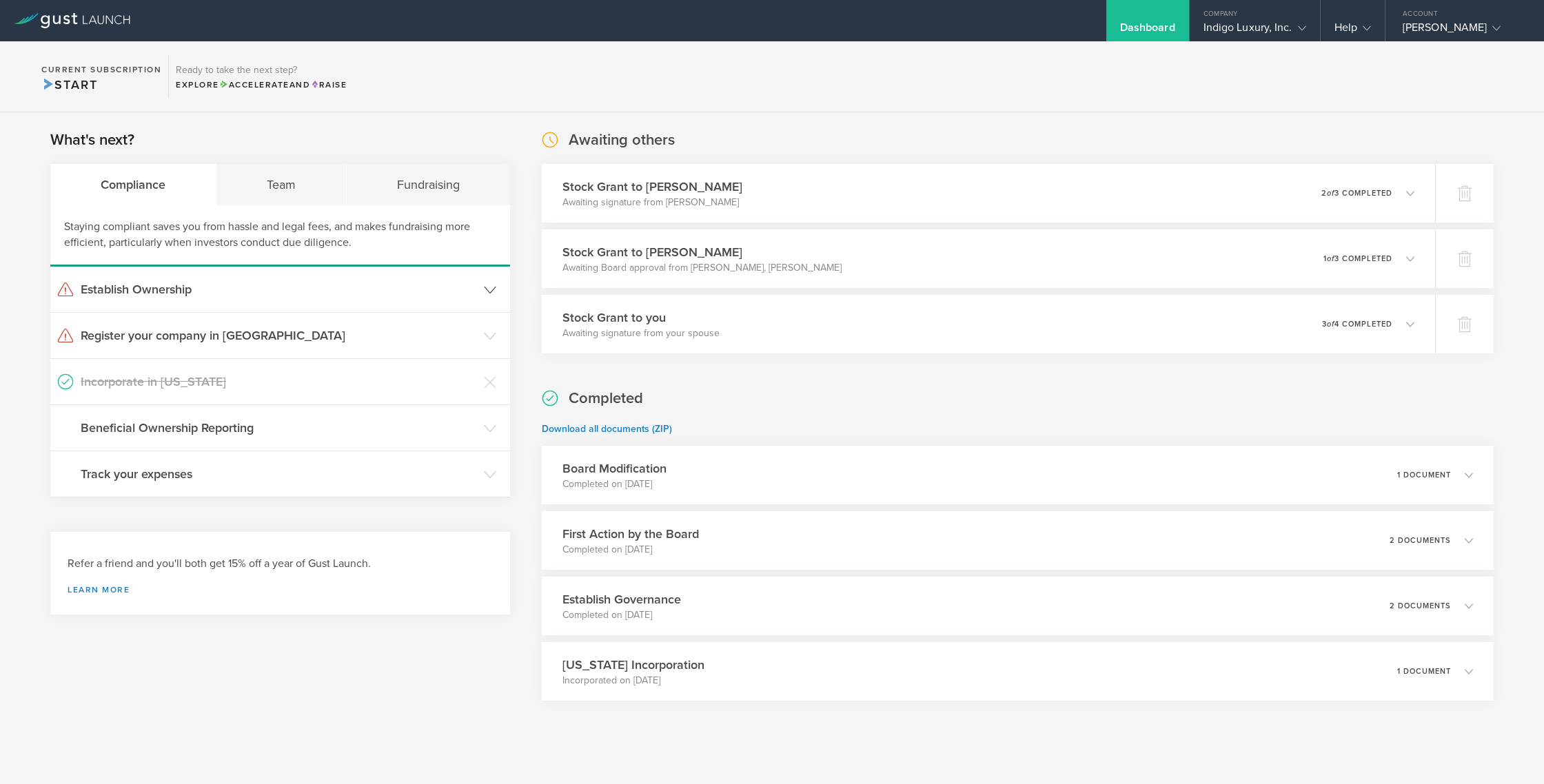
click at [188, 290] on h3 "Establish Ownership" at bounding box center [279, 290] width 396 height 18
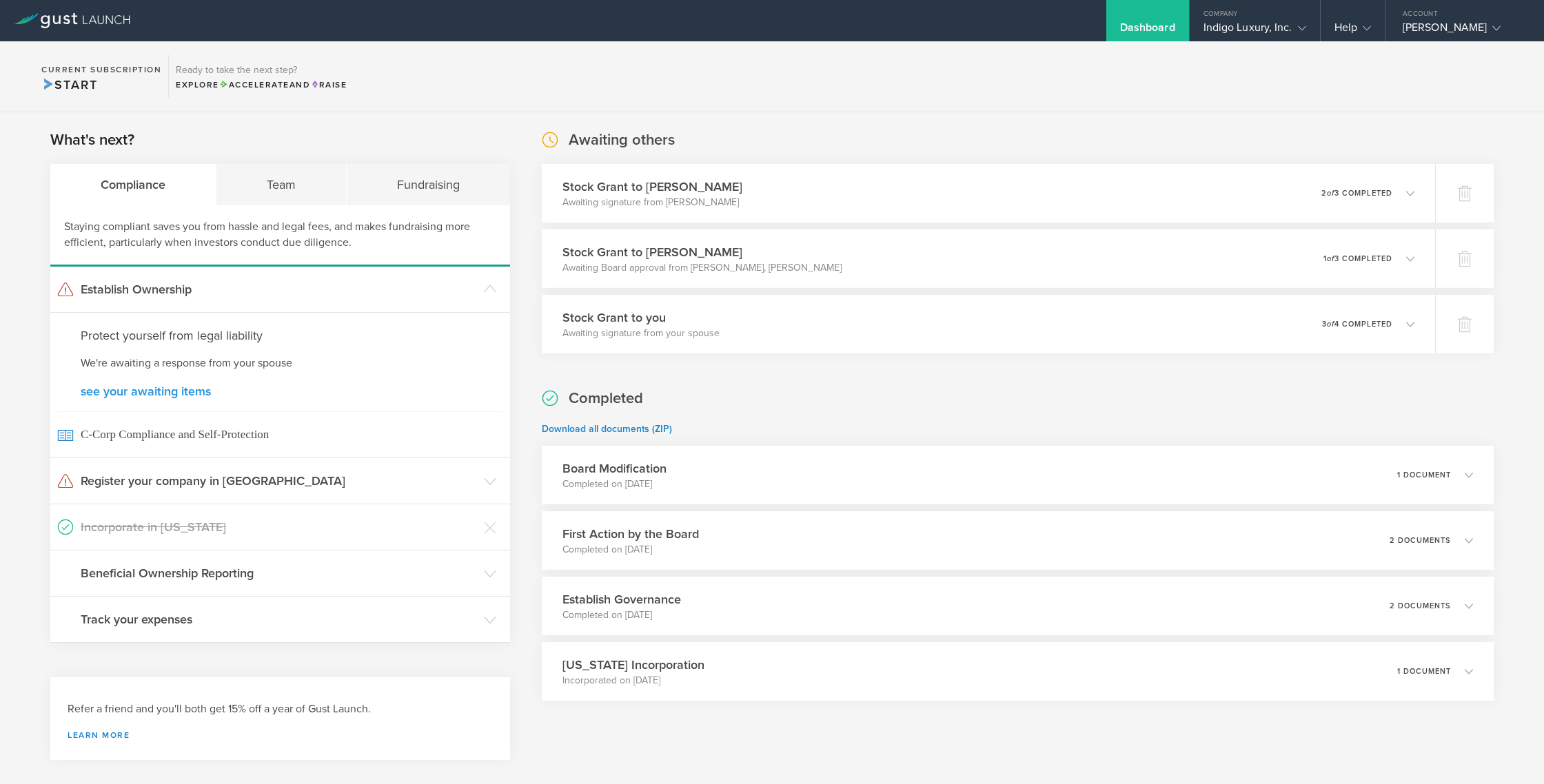
click at [163, 391] on link "see your awaiting items" at bounding box center [280, 392] width 399 height 13
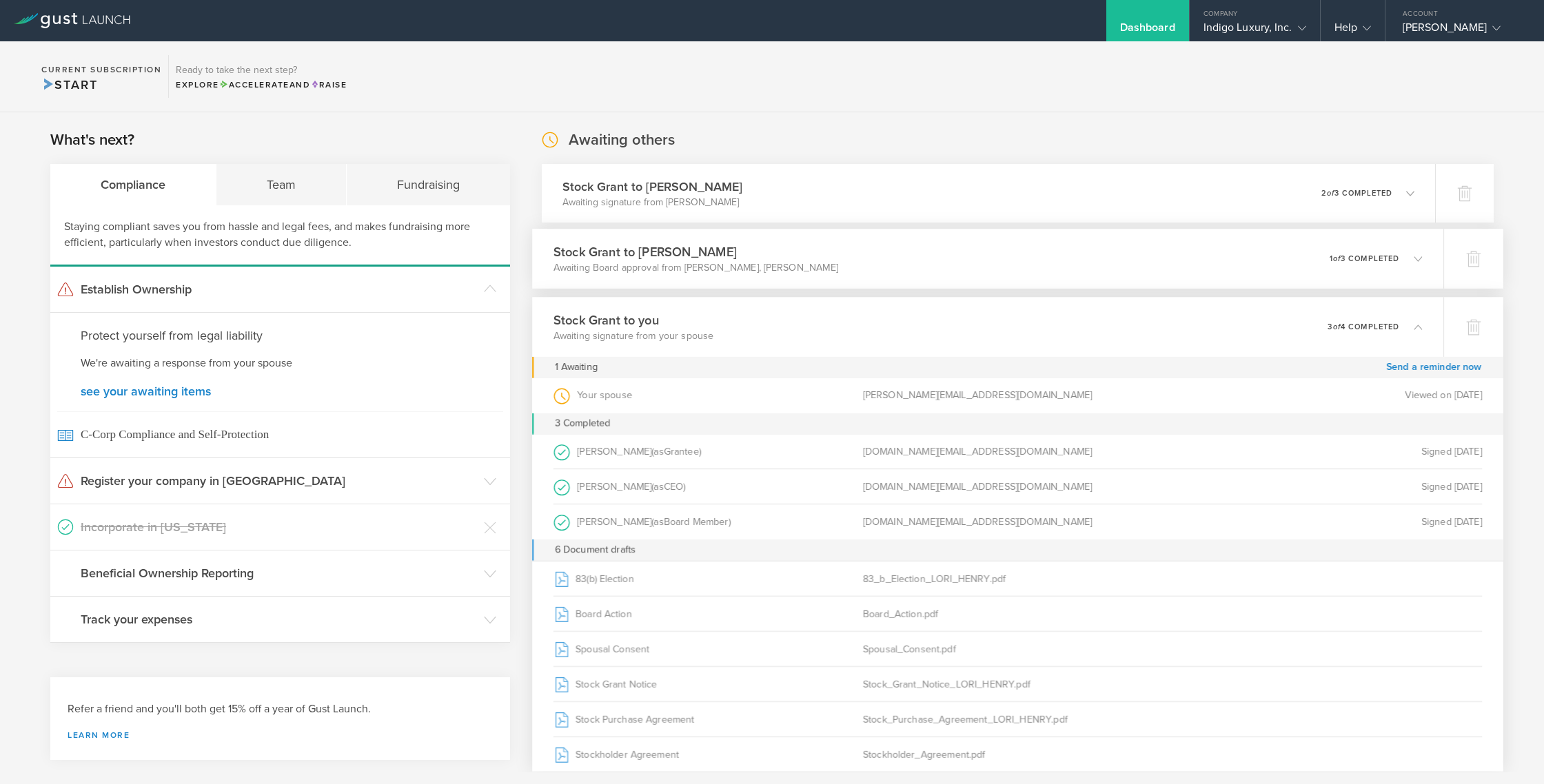
click at [694, 265] on p "Awaiting Board approval from ROBERT HENRY, JULIA VALENTINE" at bounding box center [696, 267] width 285 height 13
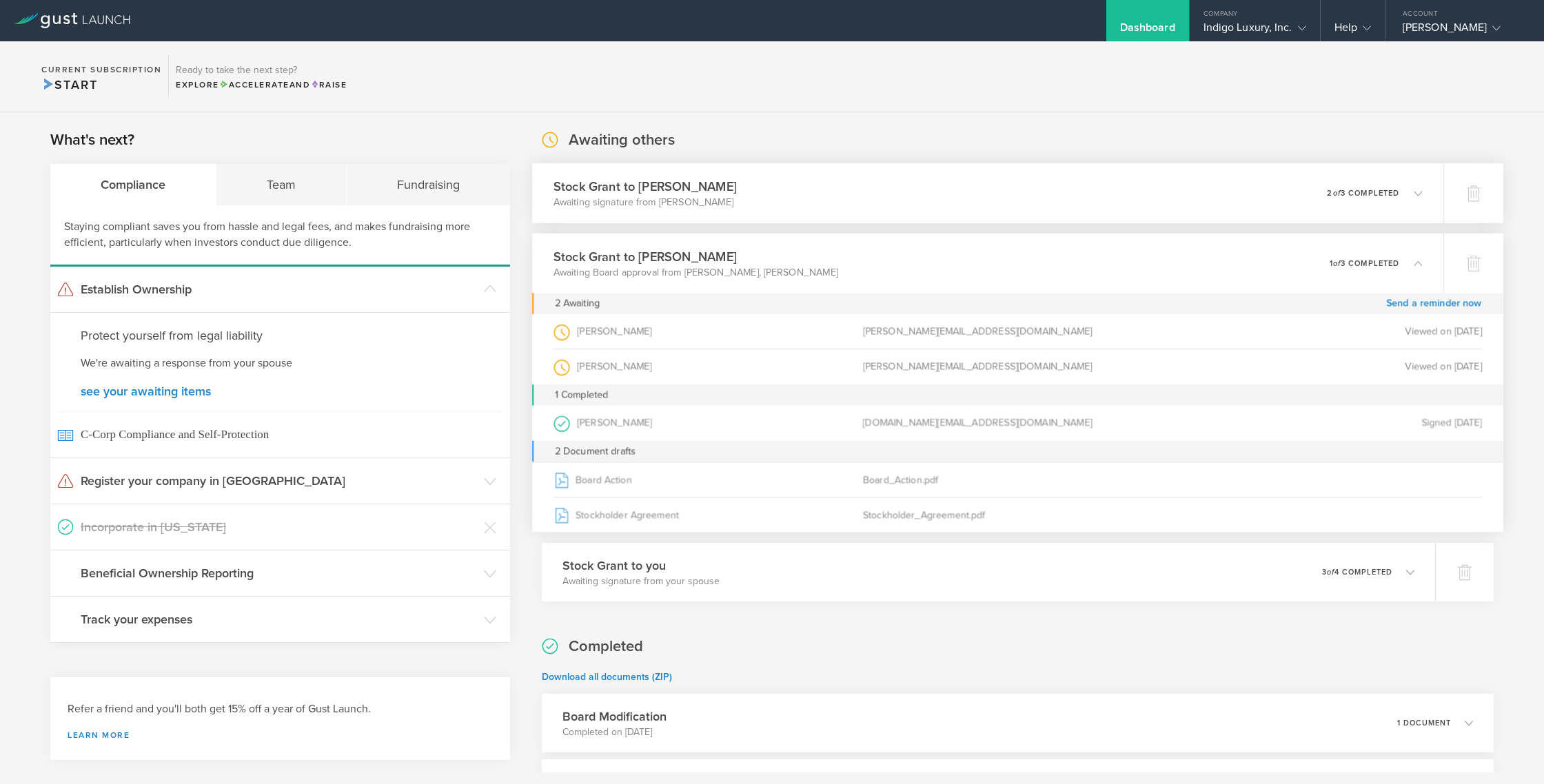
click at [683, 206] on p "Awaiting signature from JULIA VALENTINE" at bounding box center [646, 202] width 184 height 13
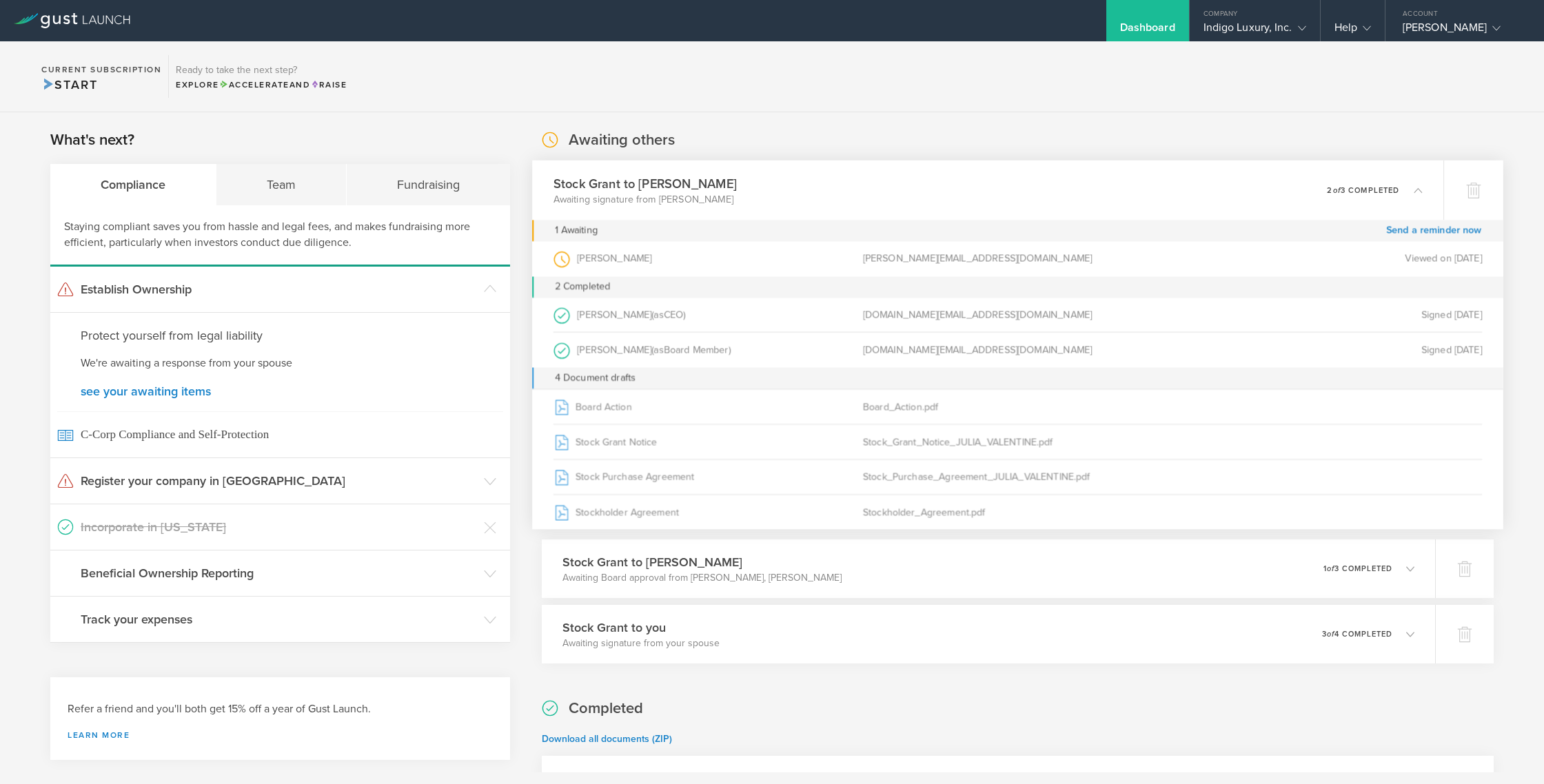
click at [89, 15] on icon at bounding box center [71, 21] width 116 height 15
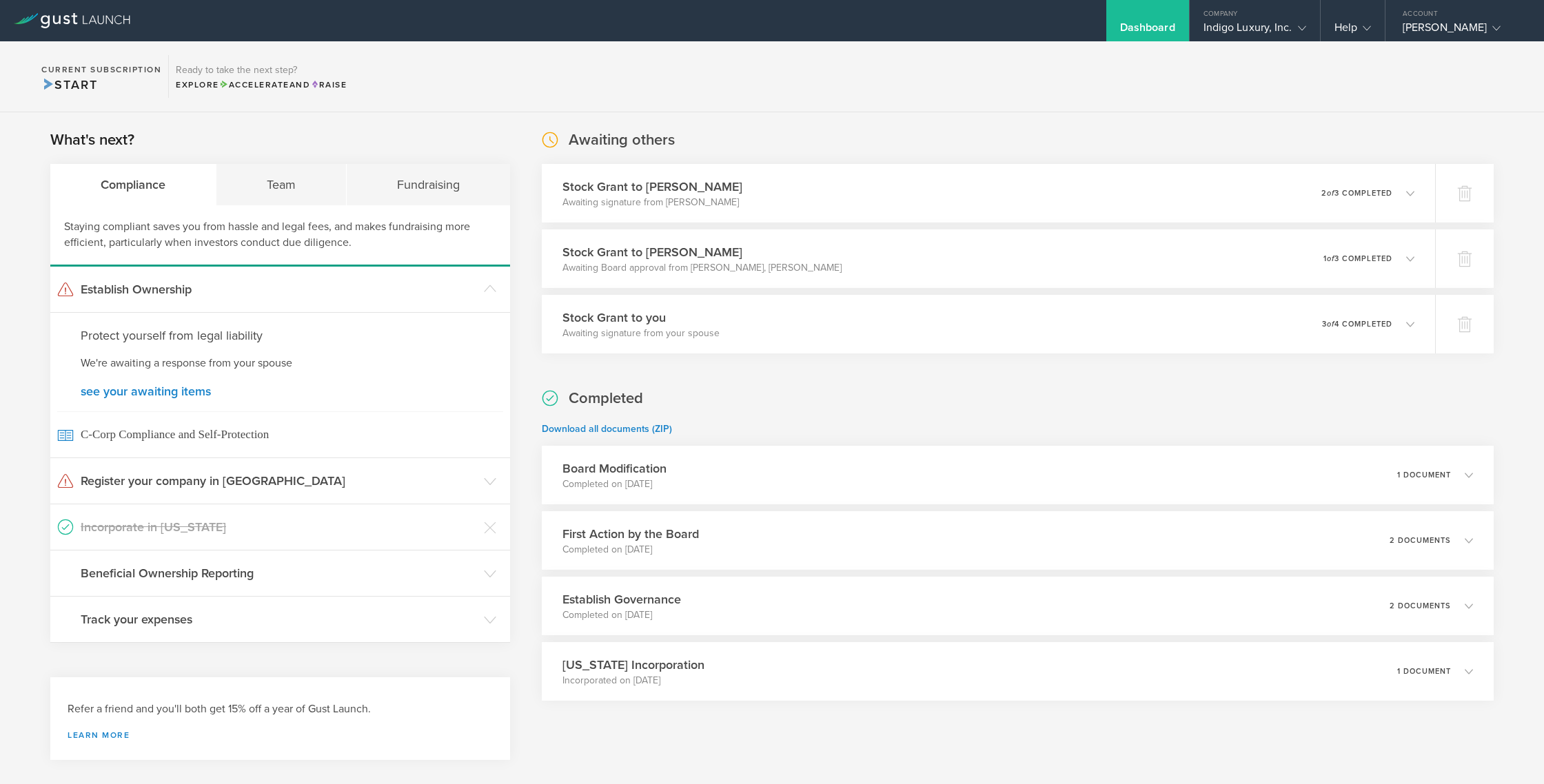
click at [27, 21] on icon at bounding box center [25, 19] width 24 height 11
click at [1493, 29] on icon at bounding box center [1497, 28] width 8 height 8
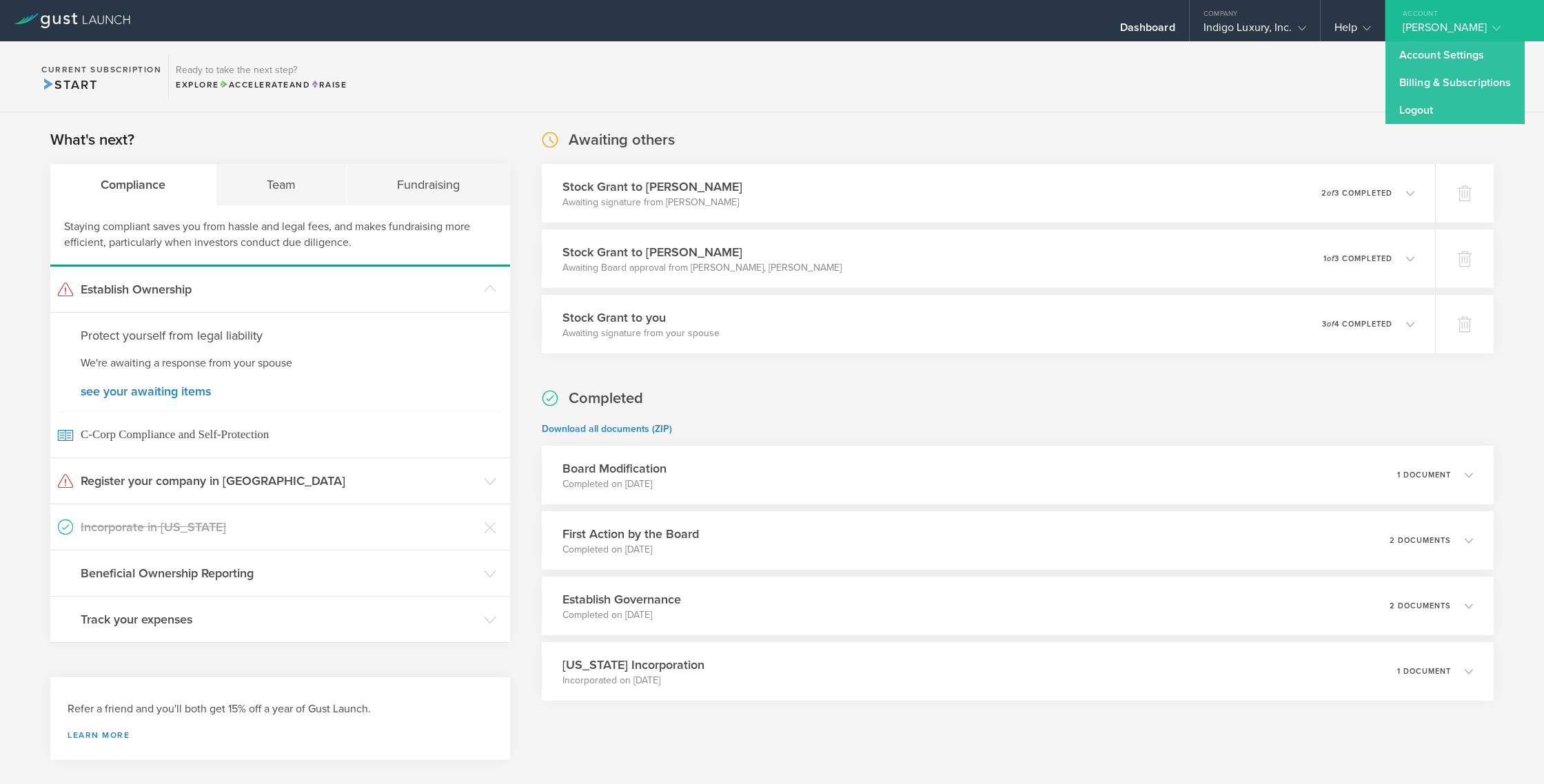
click at [1303, 83] on section "Current Subscription Start Ready to take the next step? Explore Accelerate and …" at bounding box center [772, 77] width 1544 height 71
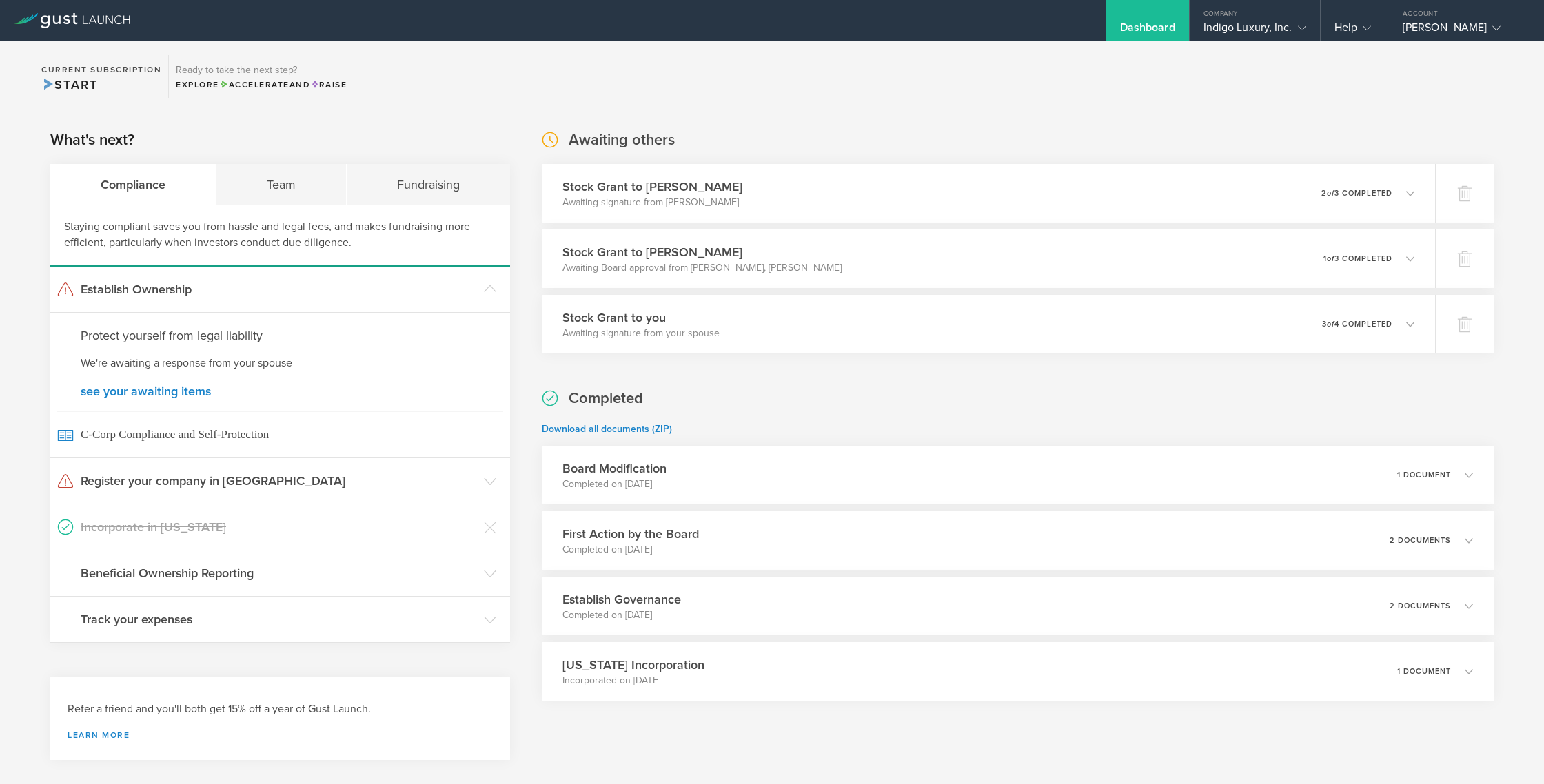
click at [78, 78] on span "Start" at bounding box center [69, 85] width 56 height 15
drag, startPoint x: 63, startPoint y: 83, endPoint x: 122, endPoint y: 89, distance: 59.3
click at [63, 83] on span "Start" at bounding box center [69, 85] width 56 height 15
click at [187, 83] on div "Explore Accelerate and Raise" at bounding box center [261, 85] width 171 height 13
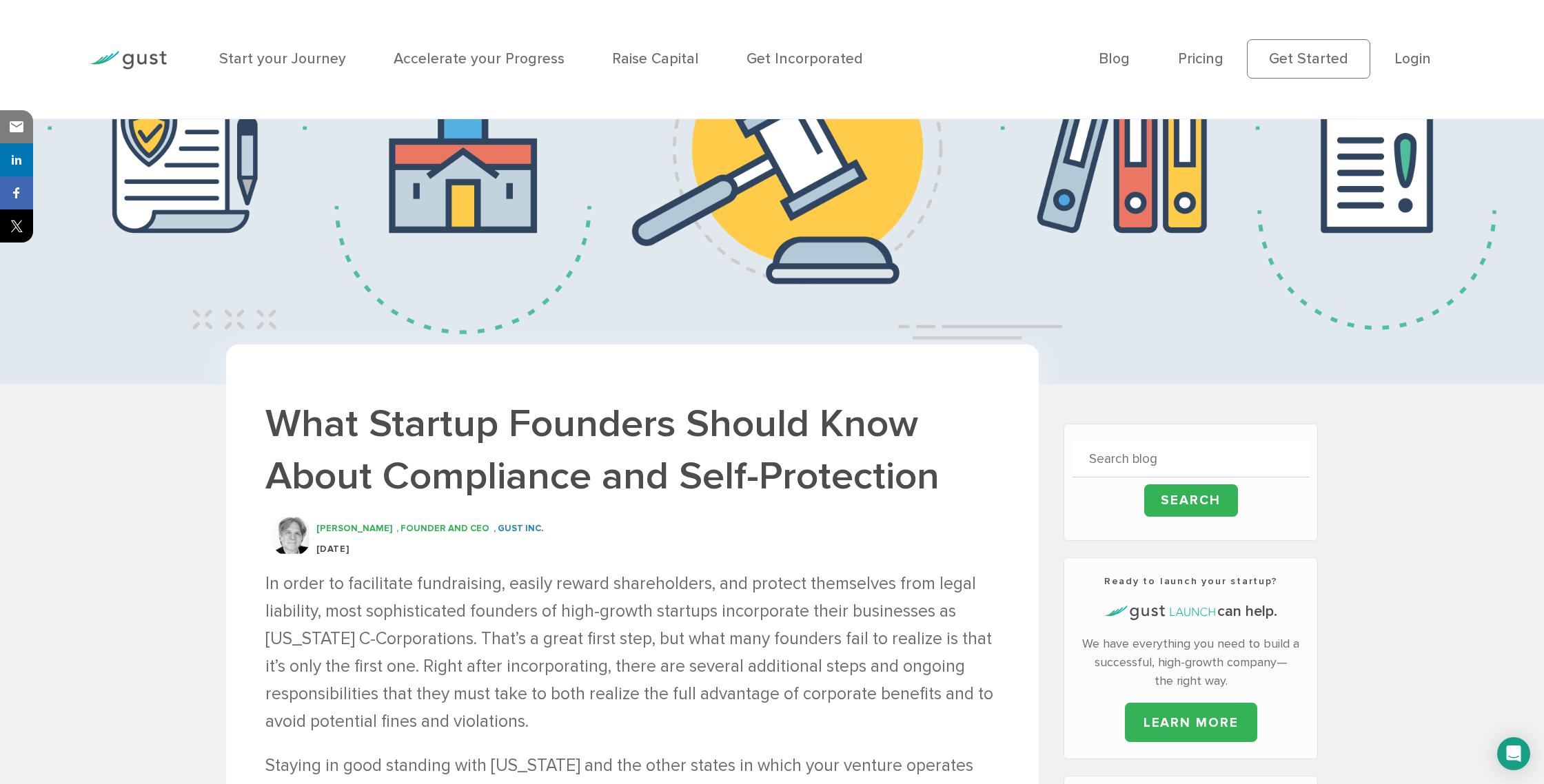
scroll to position [180, 0]
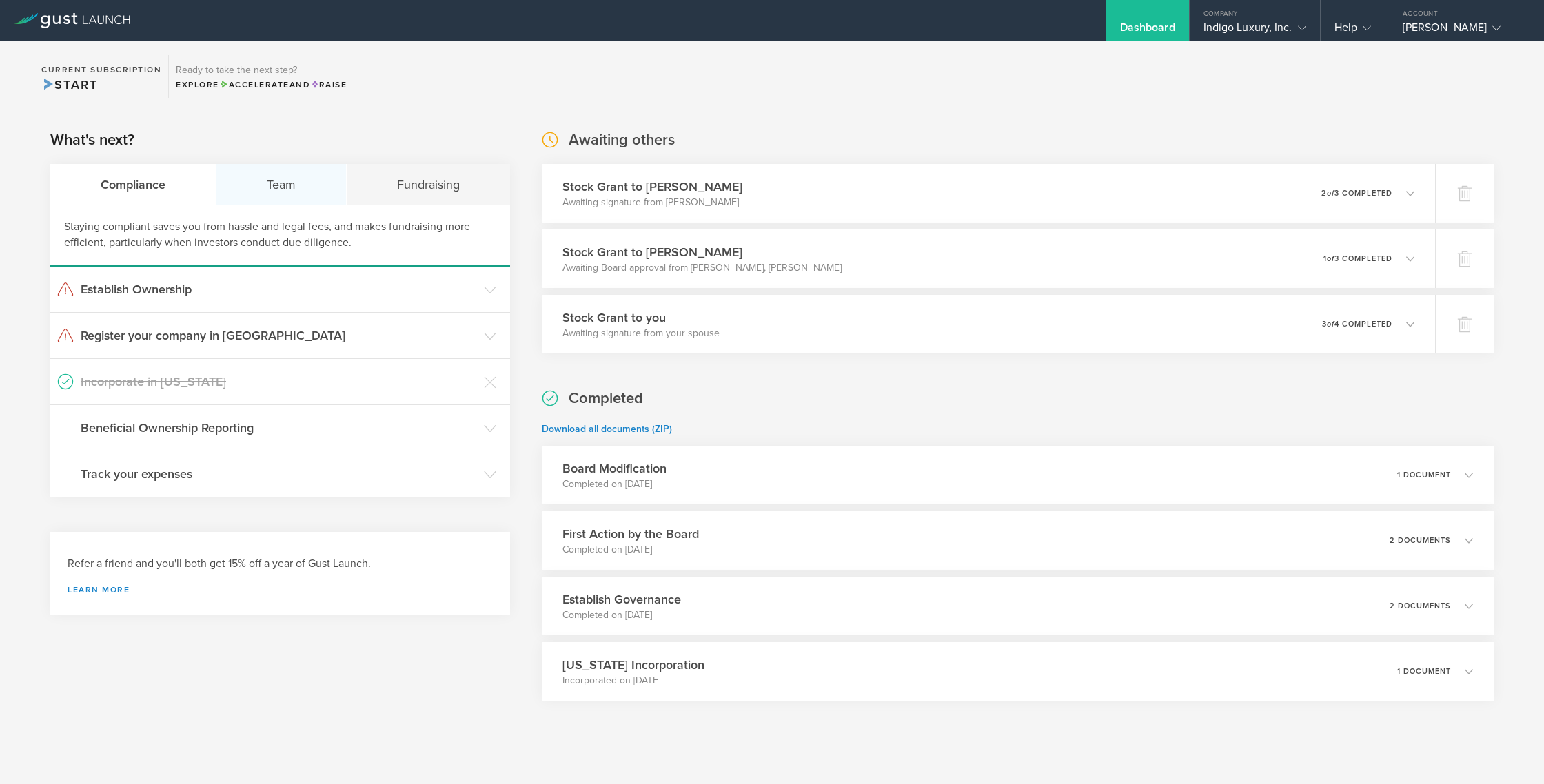
click at [271, 187] on div "Team" at bounding box center [282, 184] width 131 height 41
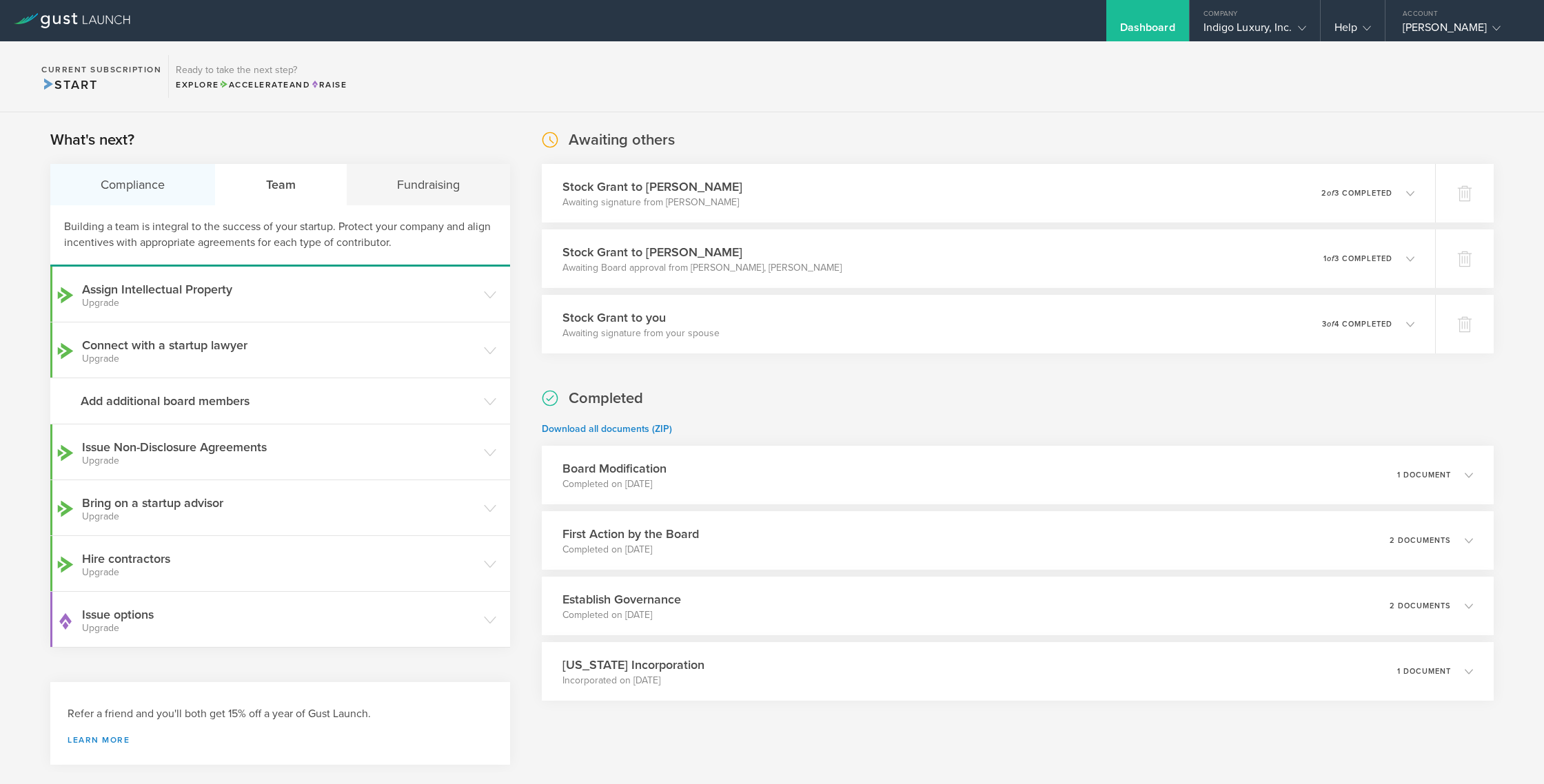
click at [133, 178] on div "Compliance" at bounding box center [133, 184] width 165 height 41
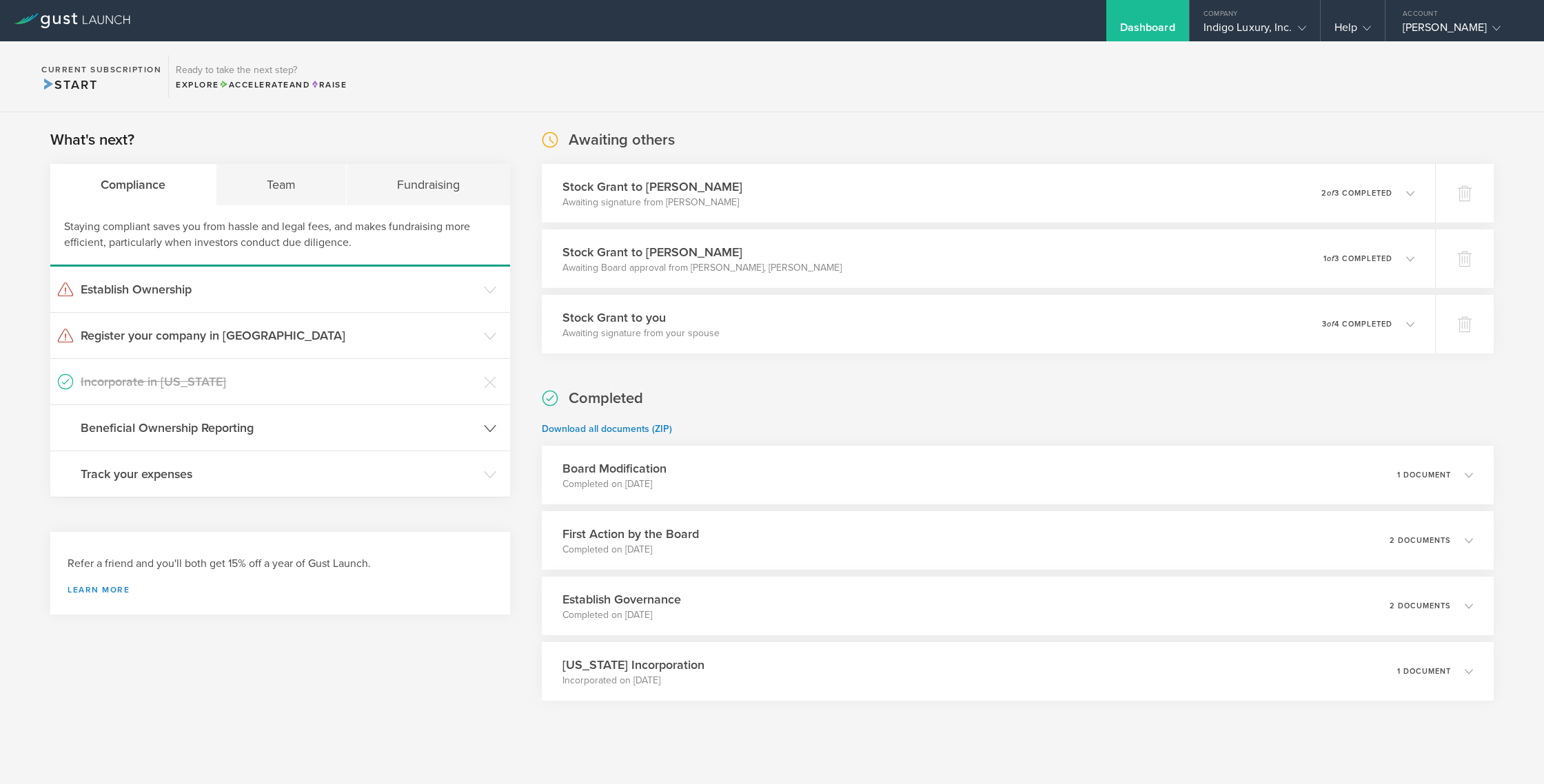
click at [267, 430] on h3 "Beneficial Ownership Reporting" at bounding box center [279, 428] width 396 height 18
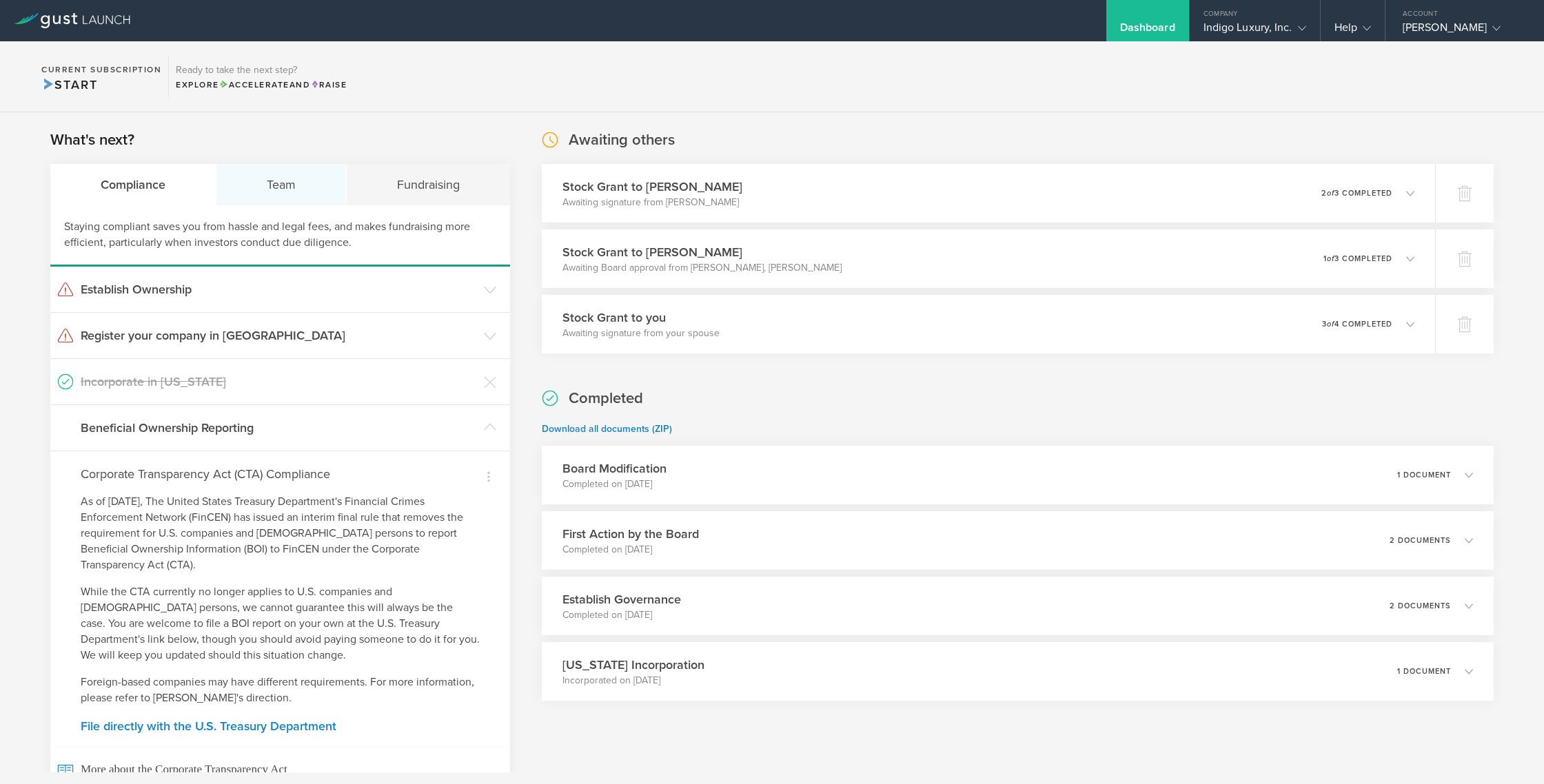
click at [275, 183] on div "Team" at bounding box center [282, 184] width 131 height 41
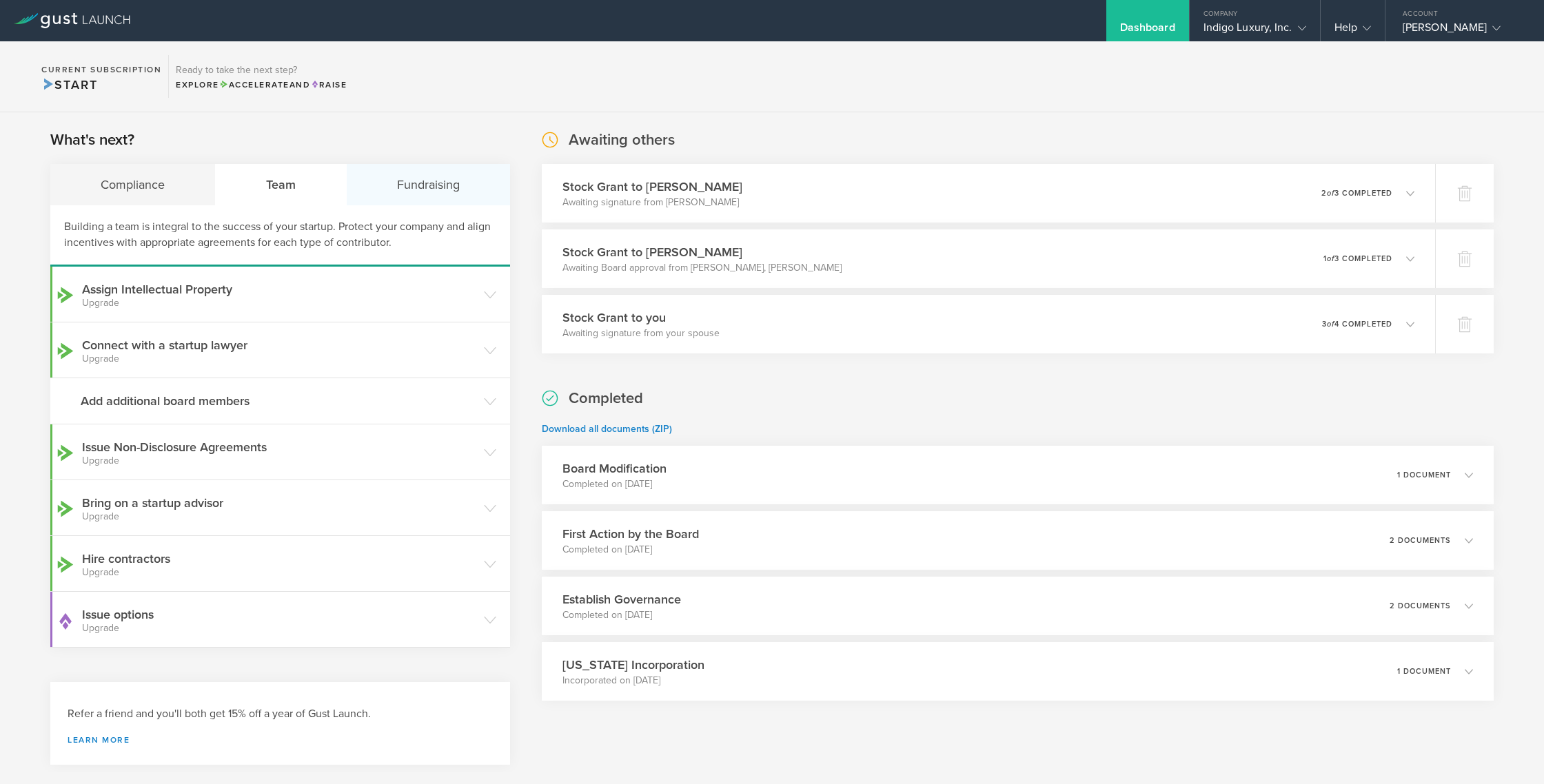
click at [446, 185] on div "Fundraising" at bounding box center [428, 184] width 163 height 41
